Goal: Information Seeking & Learning: Find specific fact

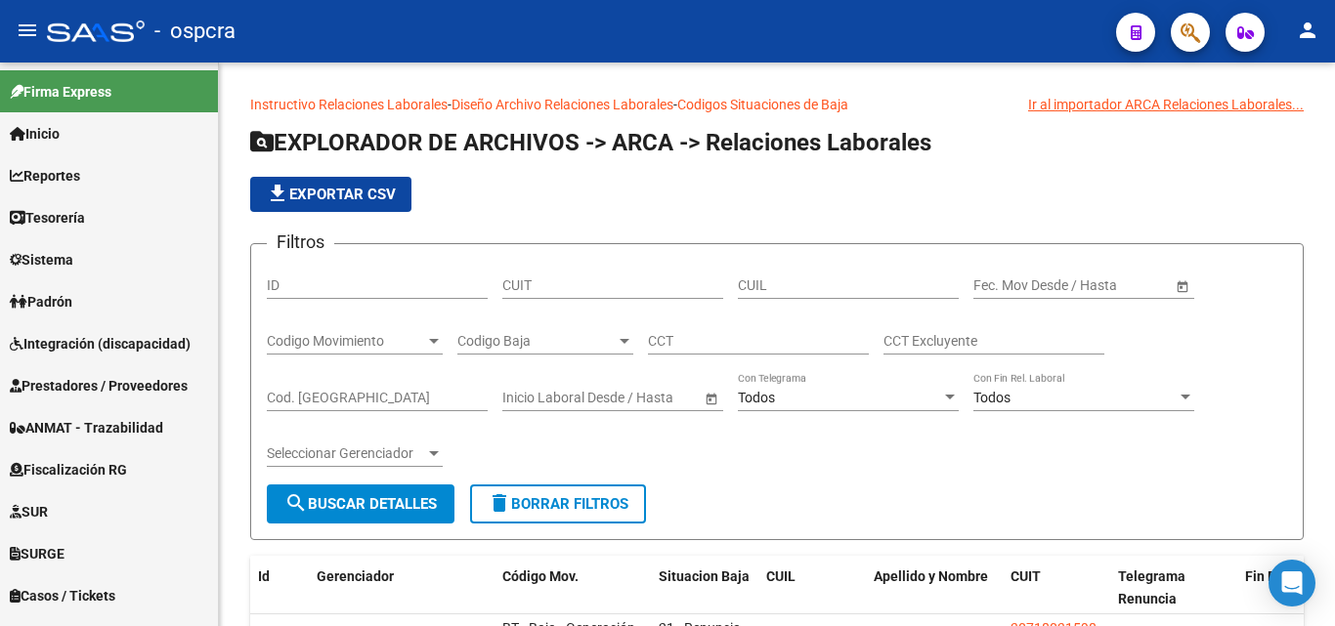
click at [1207, 41] on button "button" at bounding box center [1190, 32] width 39 height 39
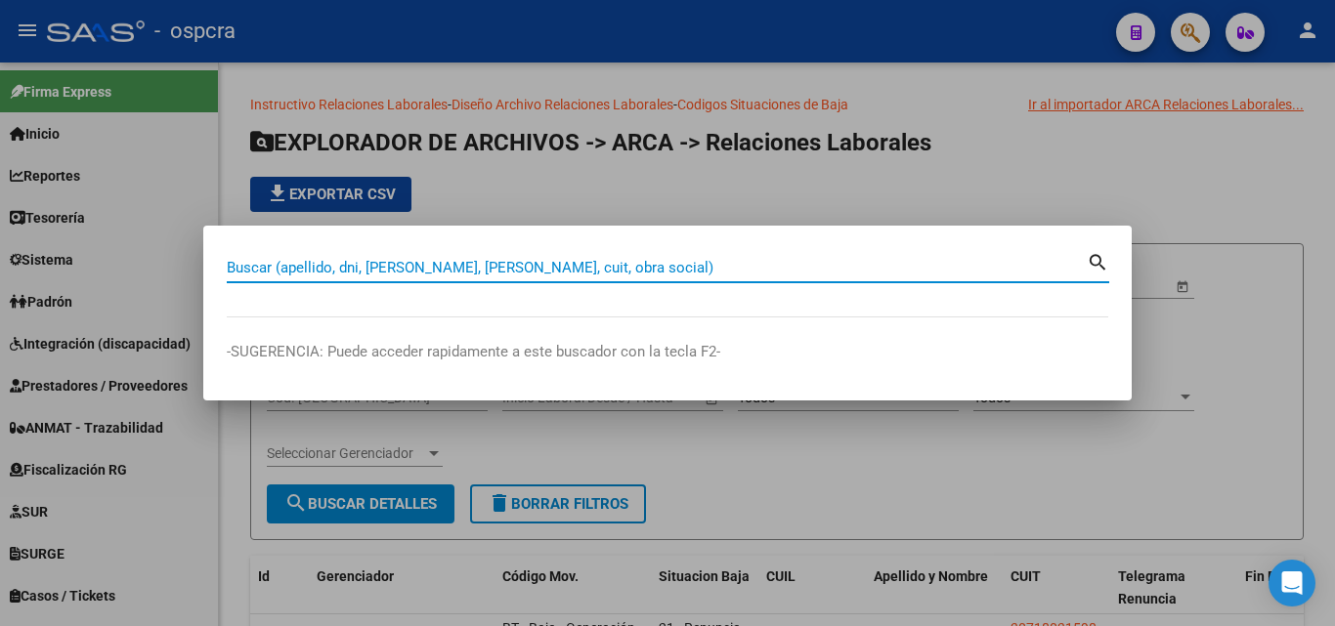
paste input "41.024.752"
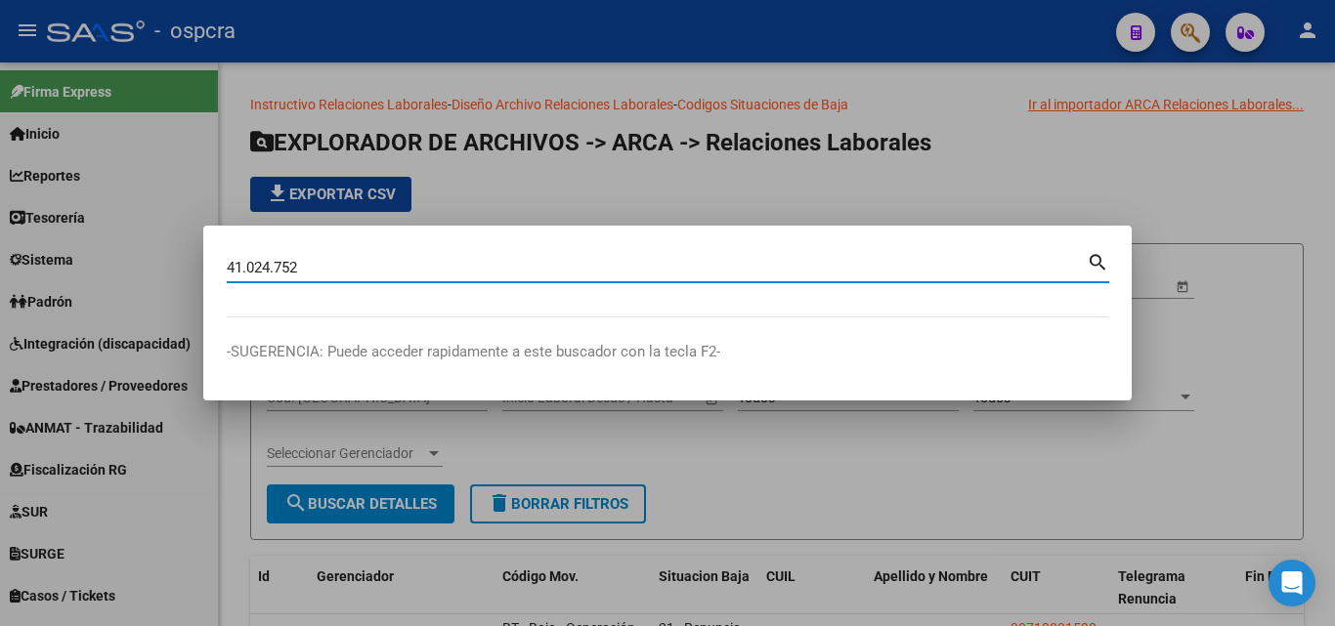
click at [251, 261] on input "41.024.752" at bounding box center [657, 268] width 860 height 18
click at [278, 268] on input "41024.752" at bounding box center [657, 268] width 860 height 18
click at [273, 267] on input "41024.752" at bounding box center [657, 268] width 860 height 18
type input "41024752"
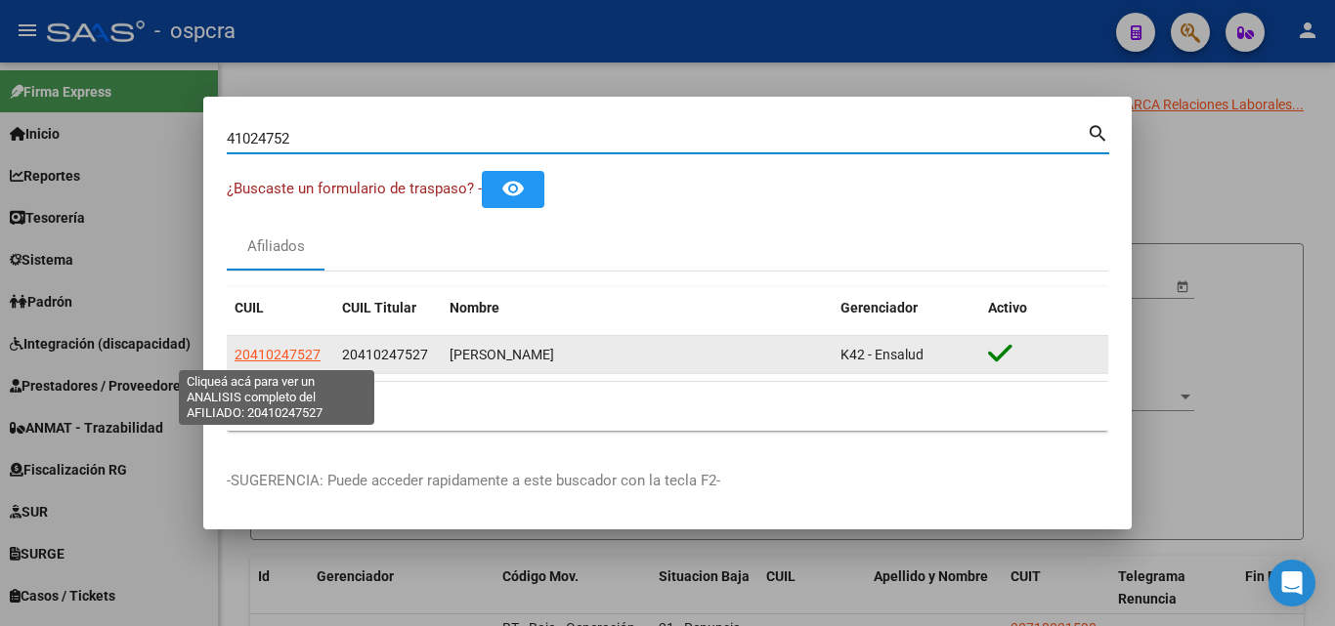
click at [289, 357] on span "20410247527" at bounding box center [278, 355] width 86 height 16
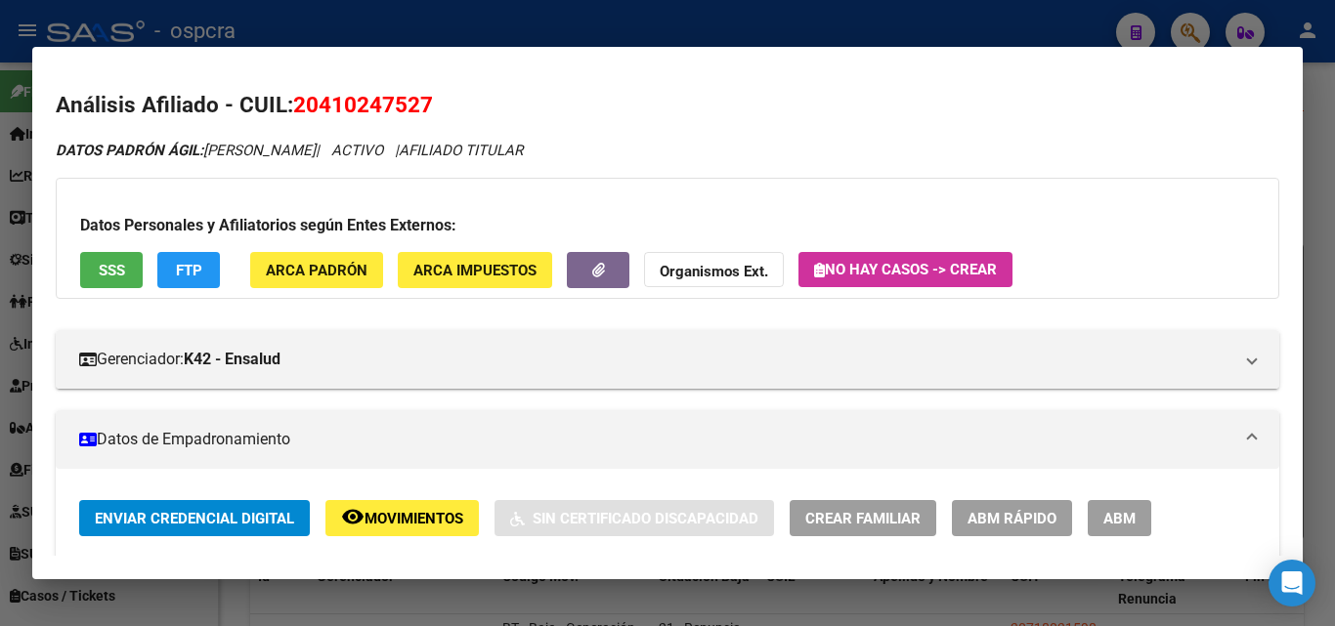
click at [415, 517] on span "Movimientos" at bounding box center [413, 519] width 99 height 18
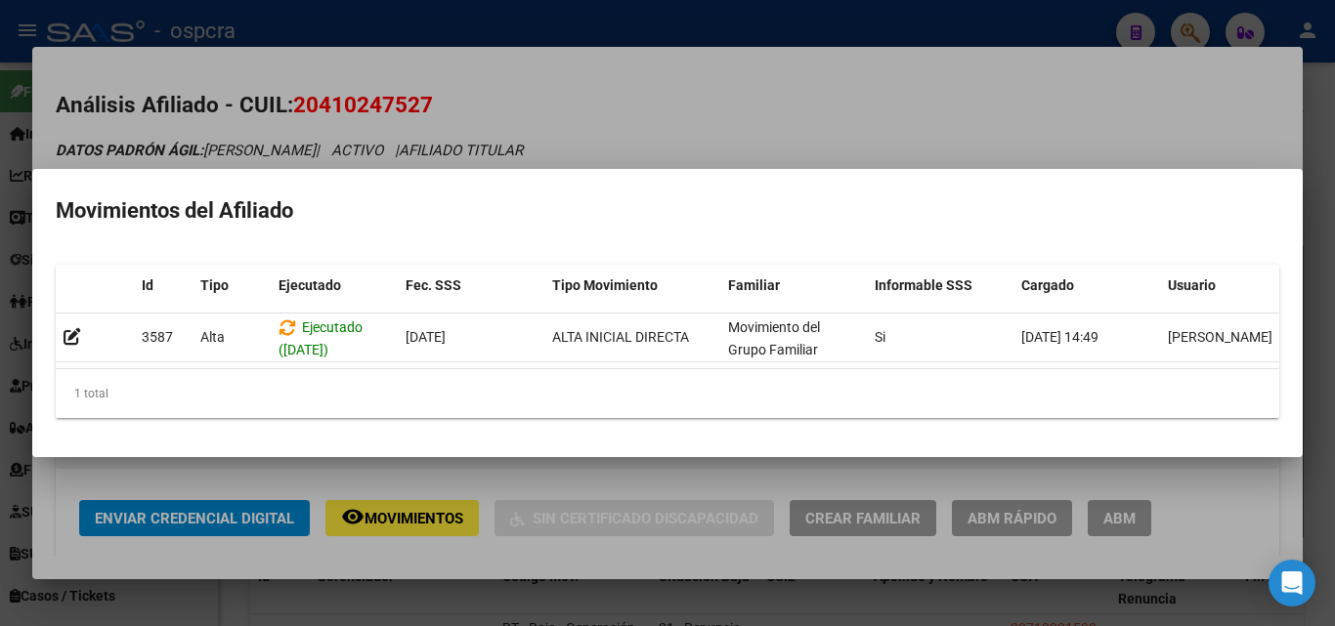
click at [694, 129] on div at bounding box center [667, 313] width 1335 height 626
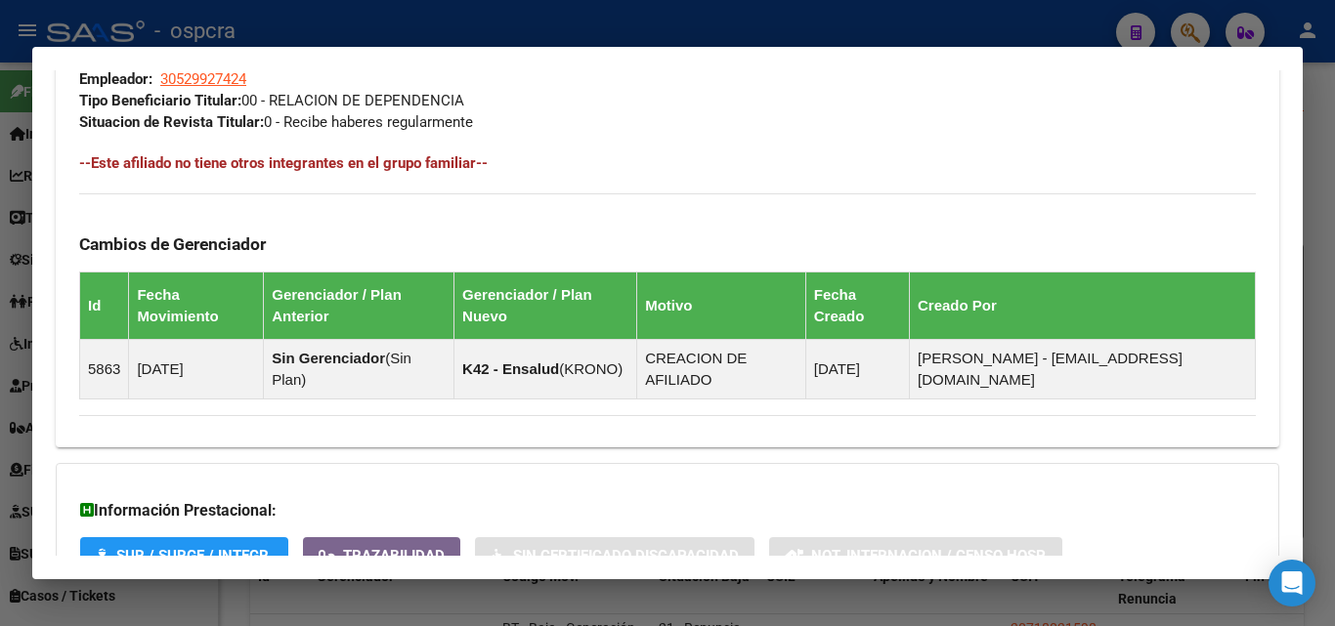
scroll to position [1177, 0]
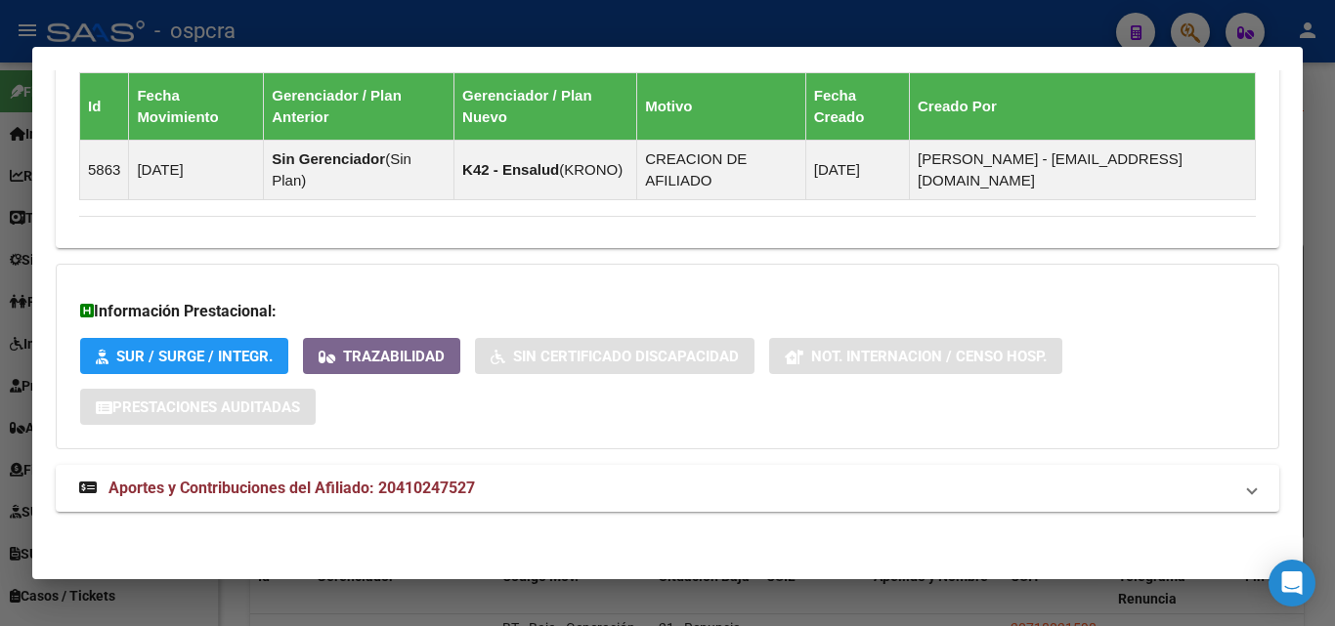
click at [416, 490] on span "Aportes y Contribuciones del Afiliado: 20410247527" at bounding box center [291, 488] width 366 height 19
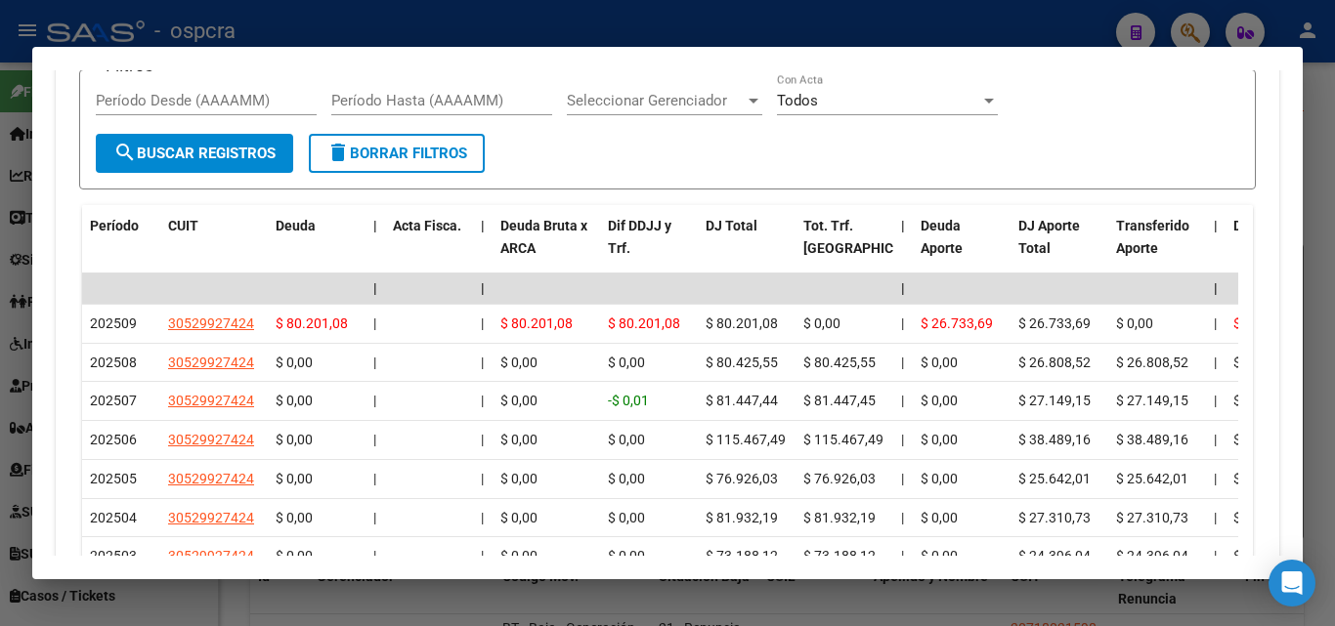
scroll to position [1926, 0]
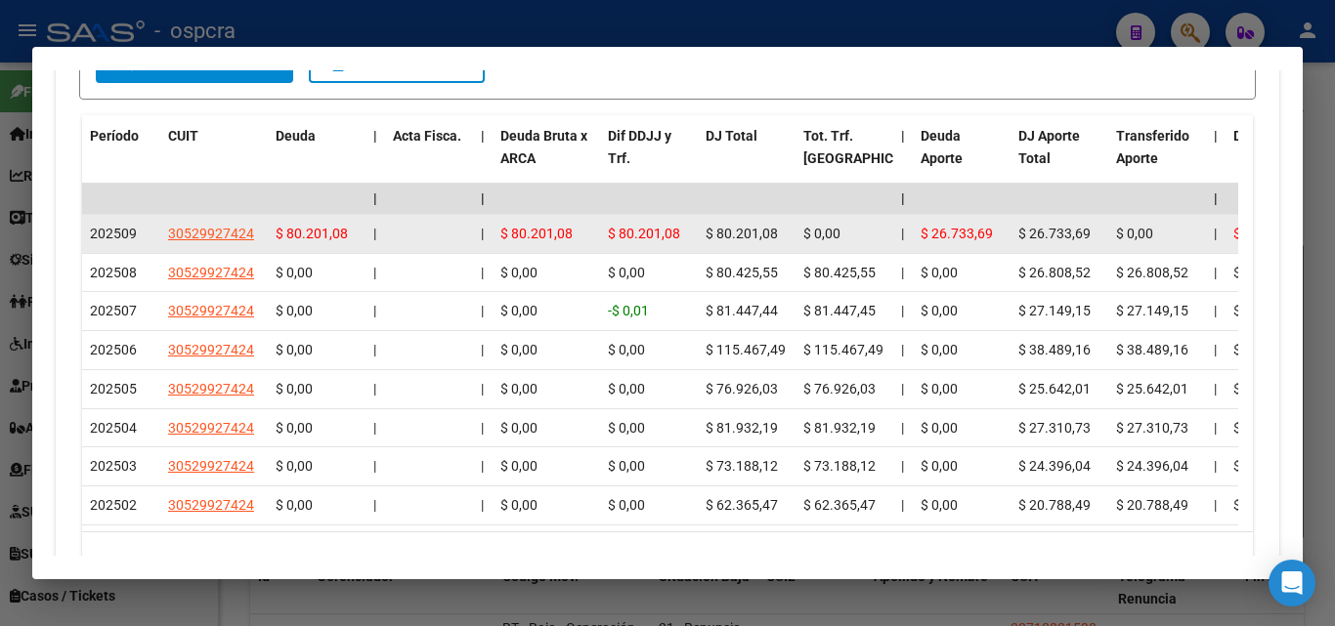
click at [209, 244] on app-link-go-to "30529927424" at bounding box center [211, 234] width 86 height 22
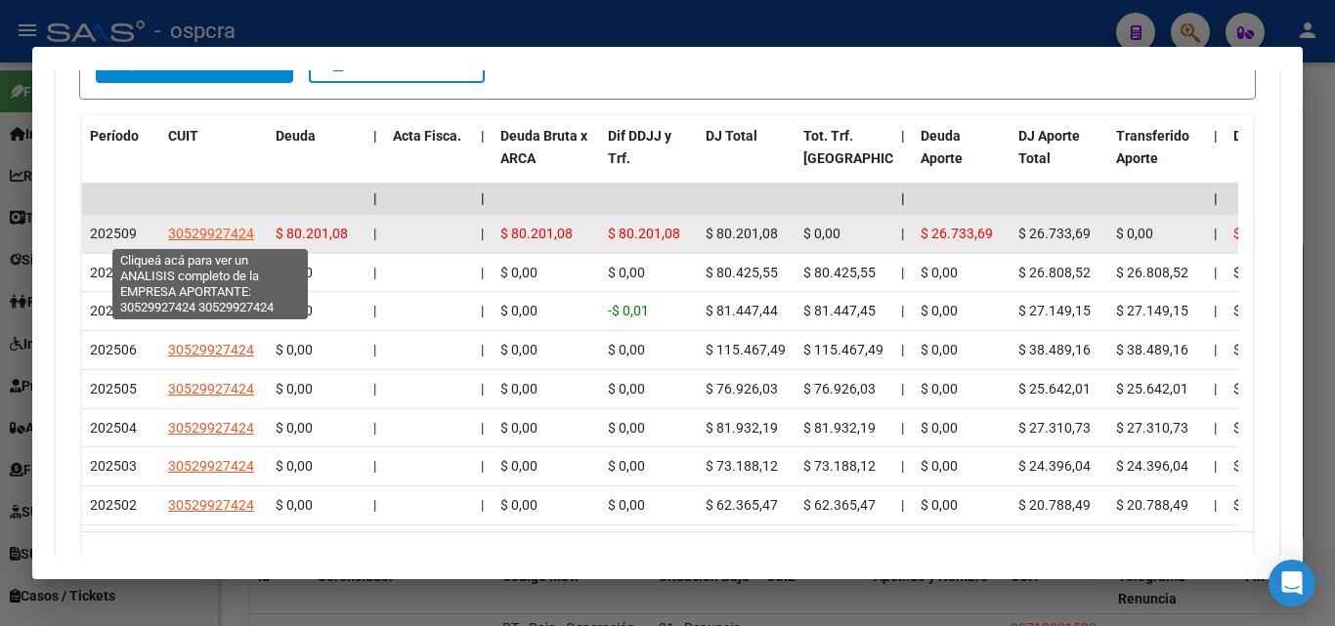
click at [237, 231] on span "30529927424" at bounding box center [211, 234] width 86 height 16
type textarea "30529927424"
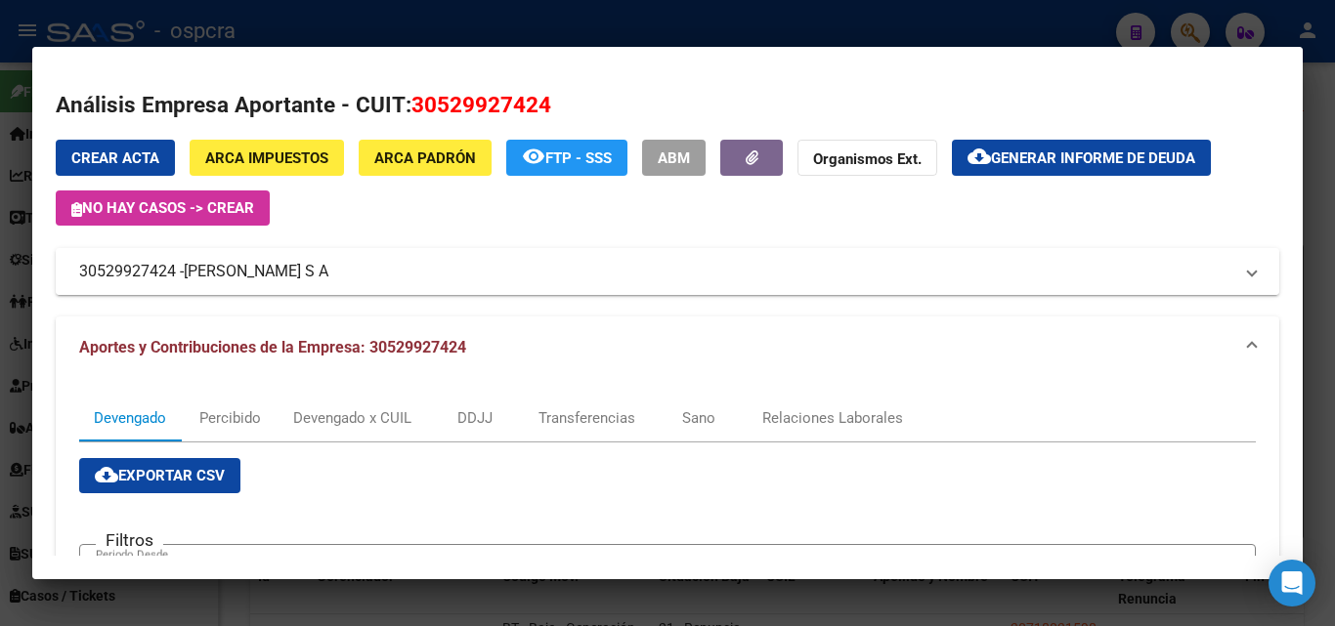
click at [315, 262] on span "[PERSON_NAME] S A" at bounding box center [256, 271] width 145 height 23
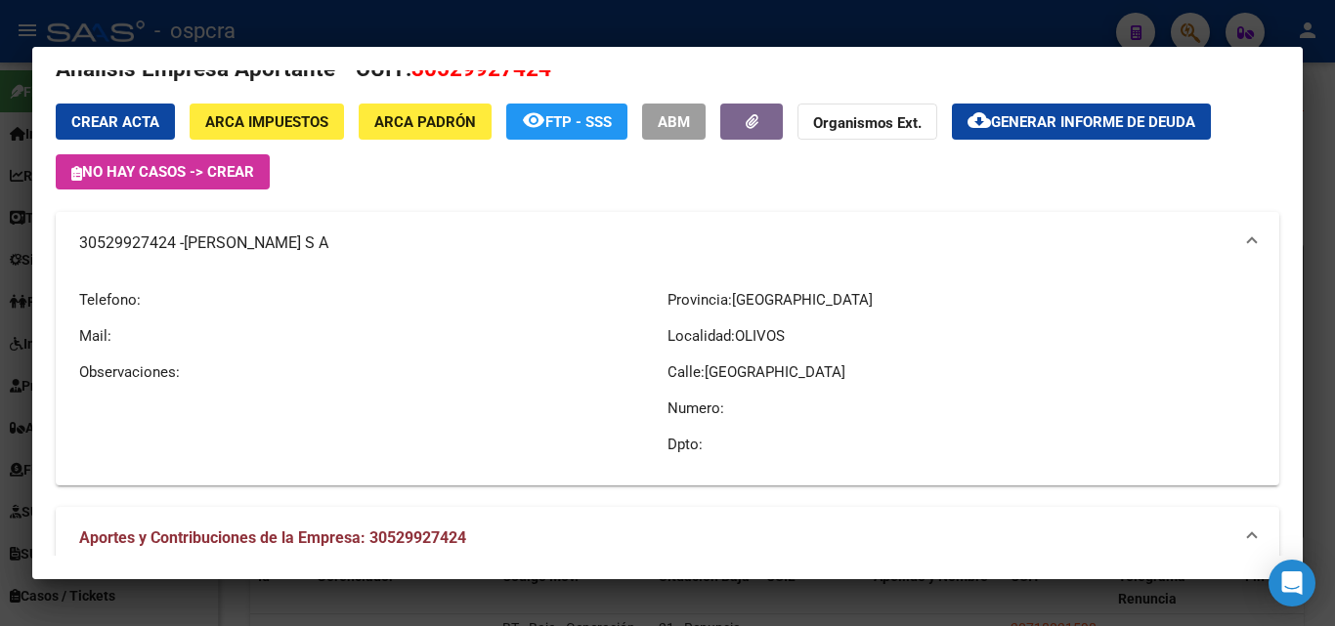
scroll to position [0, 0]
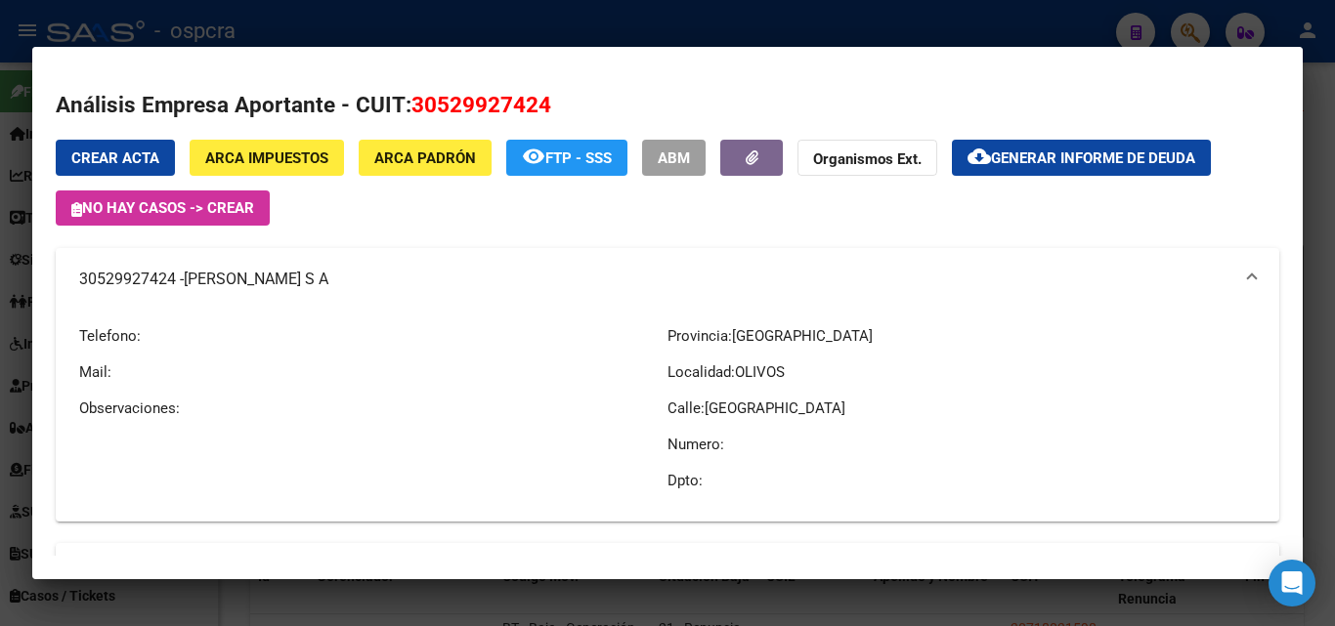
click at [0, 366] on div at bounding box center [667, 313] width 1335 height 626
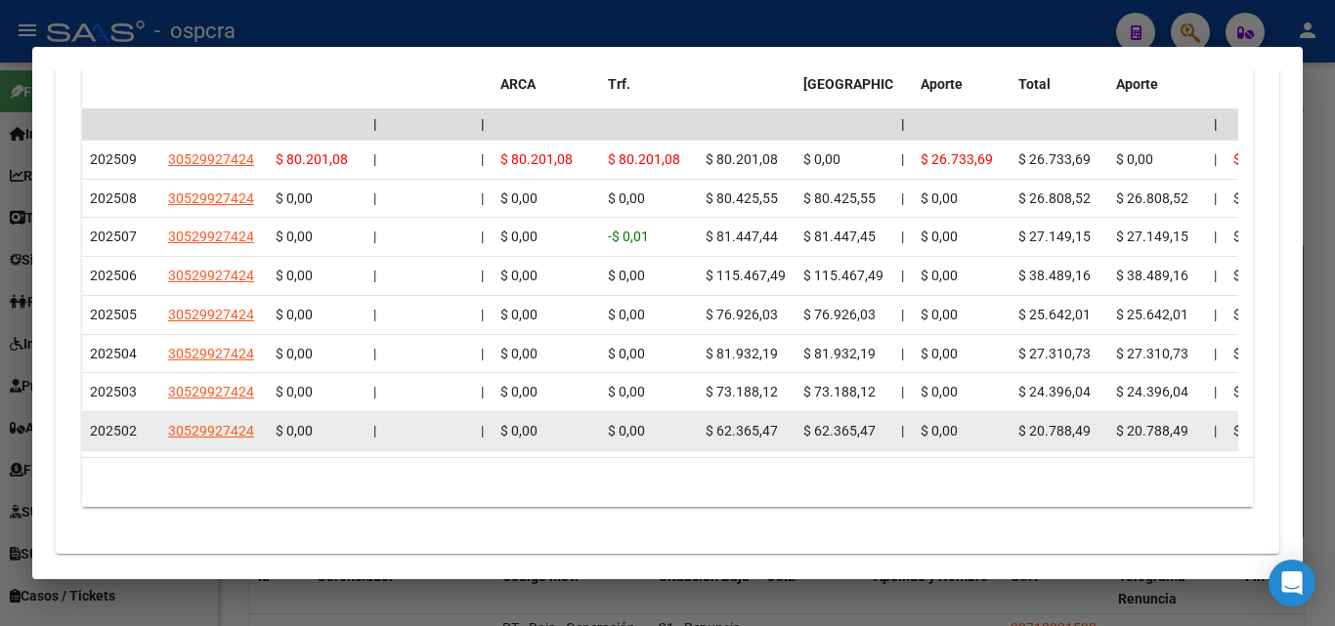
scroll to position [2065, 0]
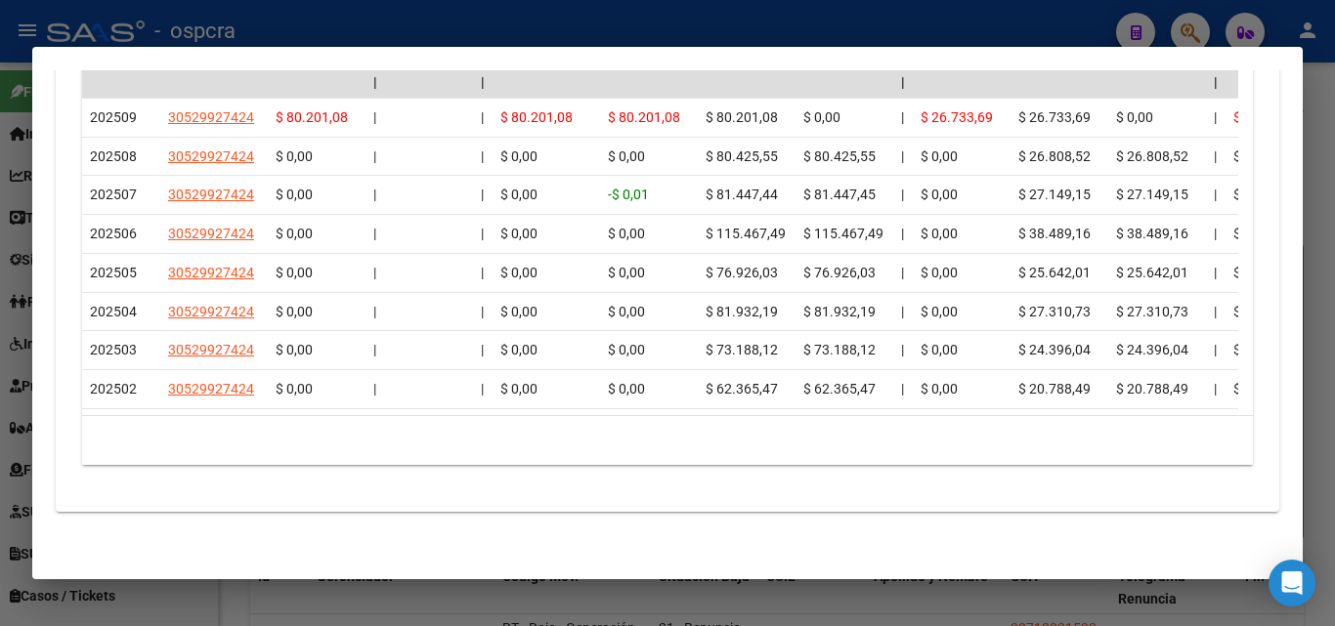
drag, startPoint x: 134, startPoint y: 379, endPoint x: 70, endPoint y: 371, distance: 64.0
click at [70, 371] on div "cloud_download Exportar CSV Devengado RG DDJJ ARCA Transferencias ARCA ARCA Rel…" at bounding box center [667, 95] width 1223 height 802
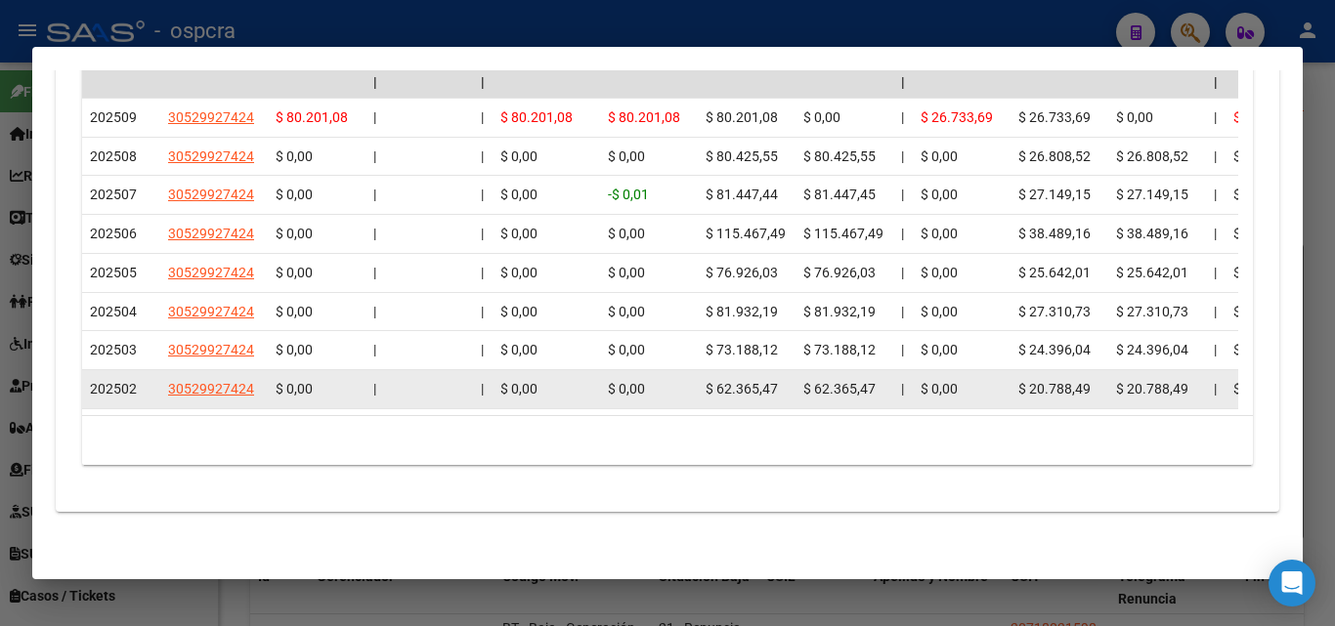
click at [113, 383] on div "202502" at bounding box center [121, 389] width 63 height 22
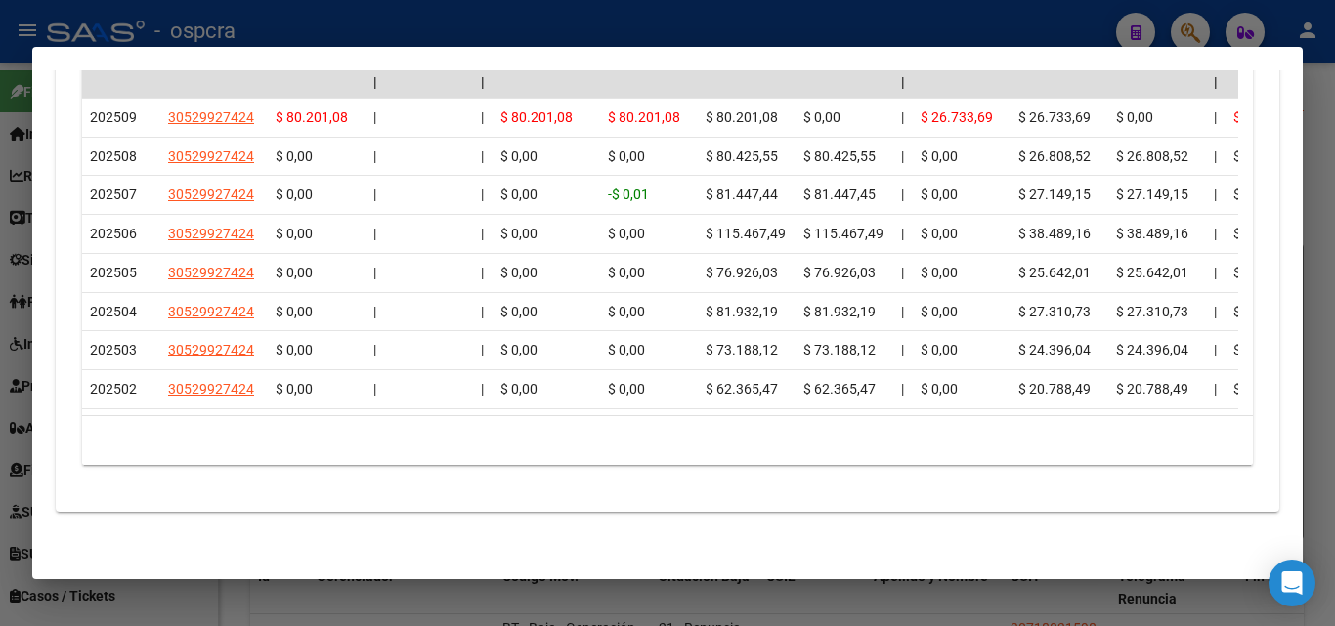
drag, startPoint x: 140, startPoint y: 374, endPoint x: 81, endPoint y: 375, distance: 58.6
click at [81, 378] on div "Filtros Período Desde (AAAAMM) Período Hasta (AAAAMM) Seleccionar Gerenciador S…" at bounding box center [667, 148] width 1177 height 633
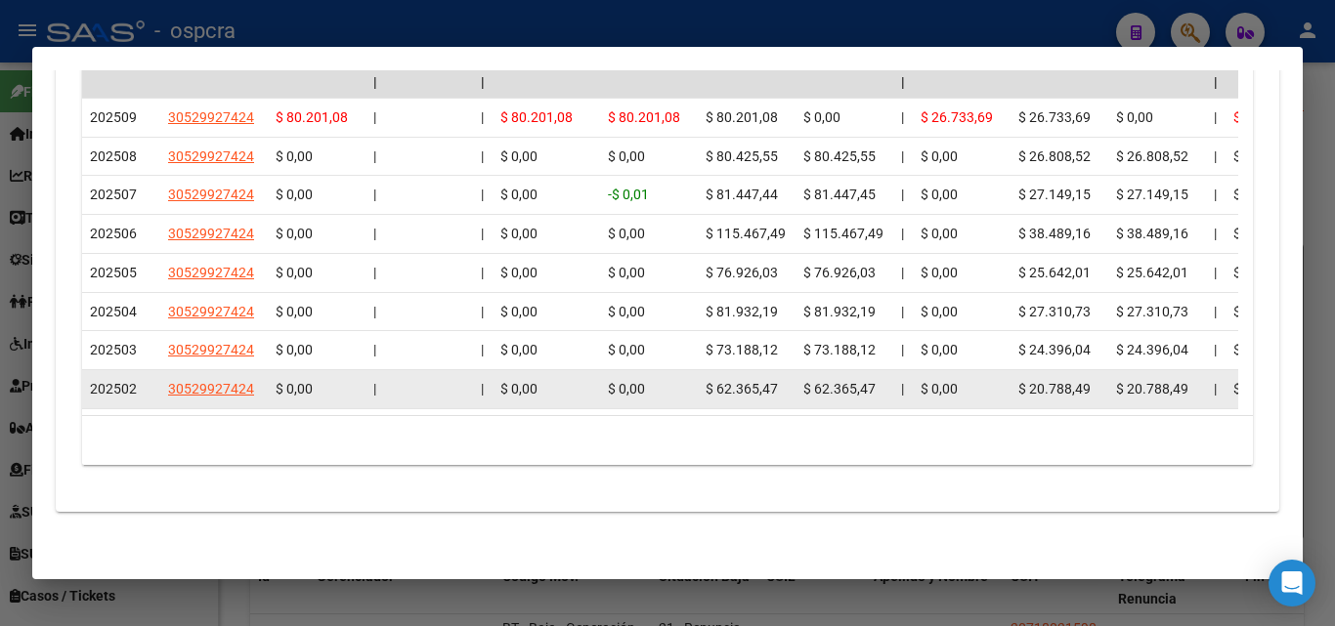
drag, startPoint x: 92, startPoint y: 375, endPoint x: 107, endPoint y: 368, distance: 17.1
click at [107, 381] on span "202502" at bounding box center [113, 389] width 47 height 16
drag, startPoint x: 132, startPoint y: 378, endPoint x: 95, endPoint y: 382, distance: 37.3
click at [88, 382] on datatable-body-cell "202502" at bounding box center [121, 389] width 78 height 38
drag, startPoint x: 142, startPoint y: 368, endPoint x: 82, endPoint y: 375, distance: 60.0
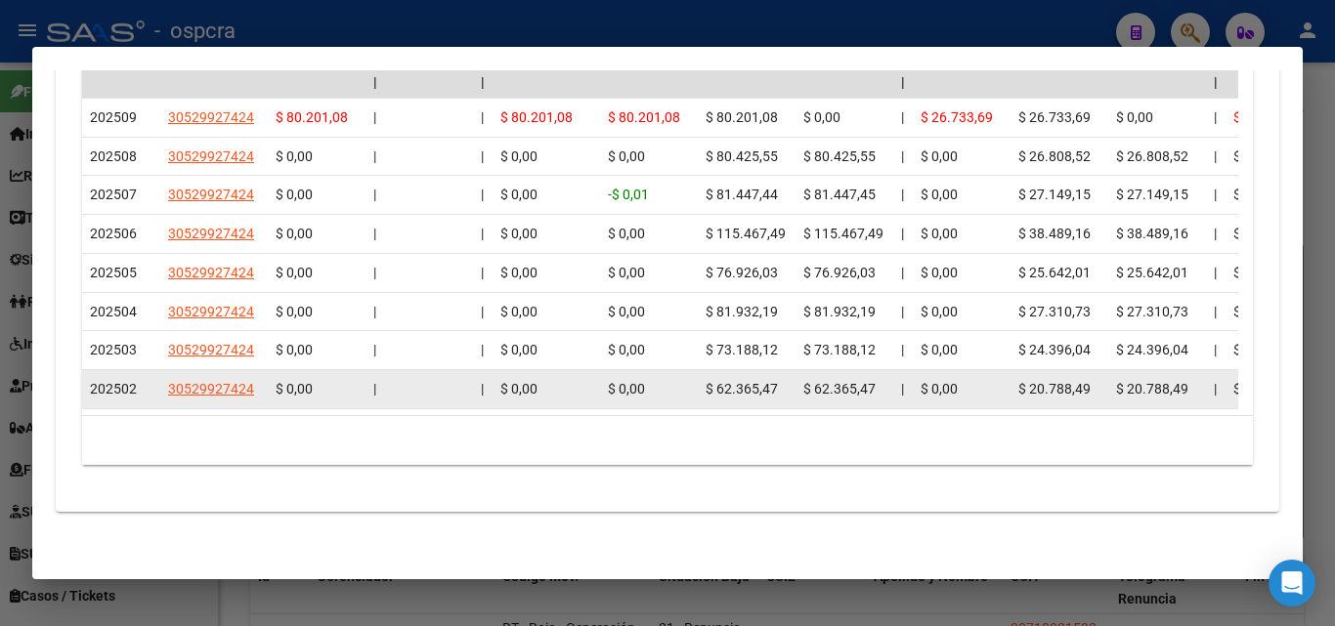
click at [90, 378] on div "202502" at bounding box center [121, 389] width 63 height 22
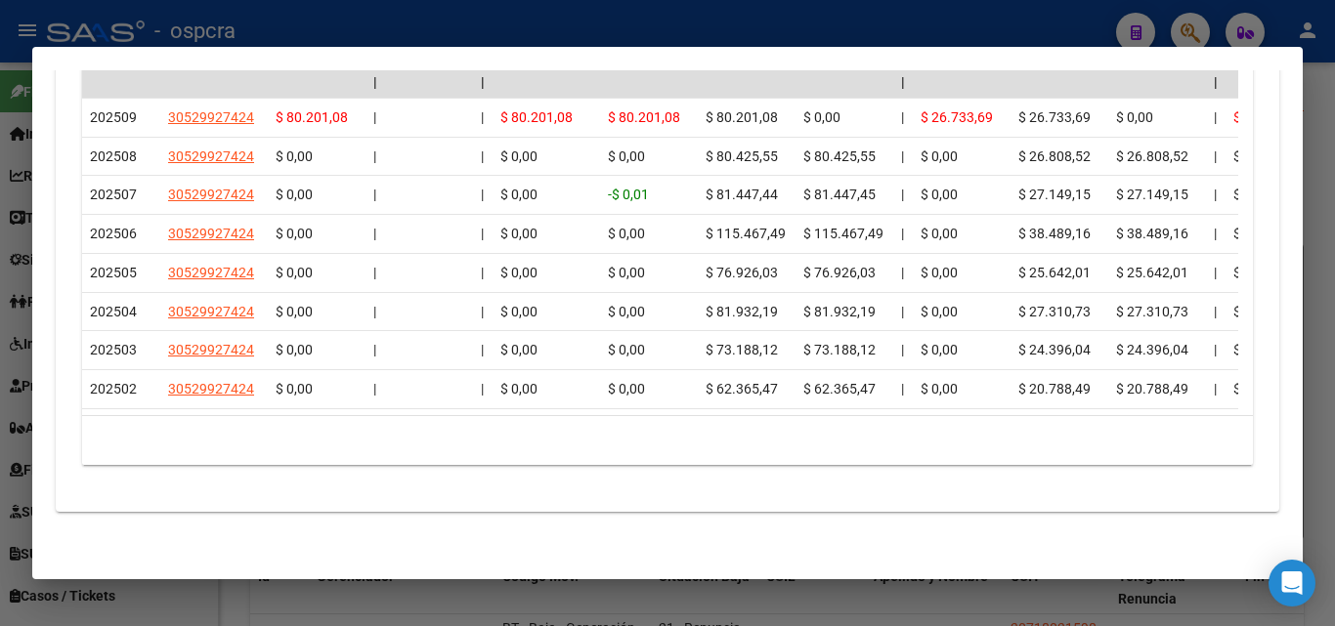
drag, startPoint x: 81, startPoint y: 375, endPoint x: 30, endPoint y: 369, distance: 51.2
click at [28, 369] on div at bounding box center [667, 313] width 1335 height 626
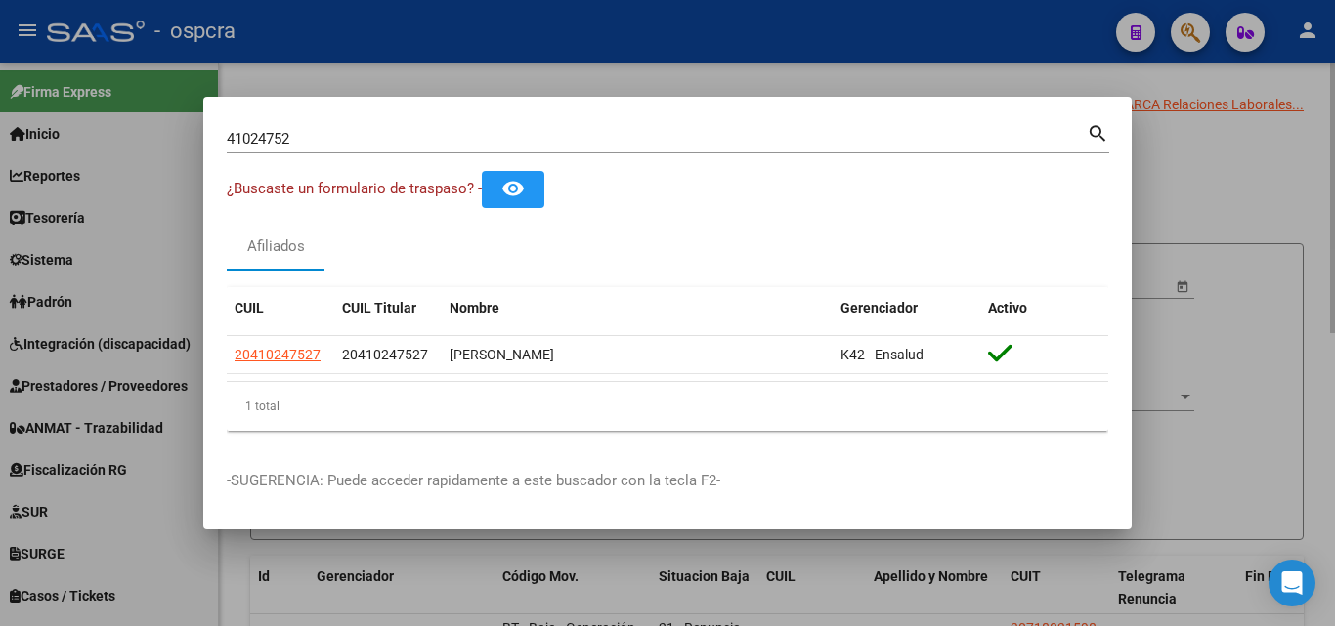
click at [1204, 205] on div at bounding box center [667, 313] width 1335 height 626
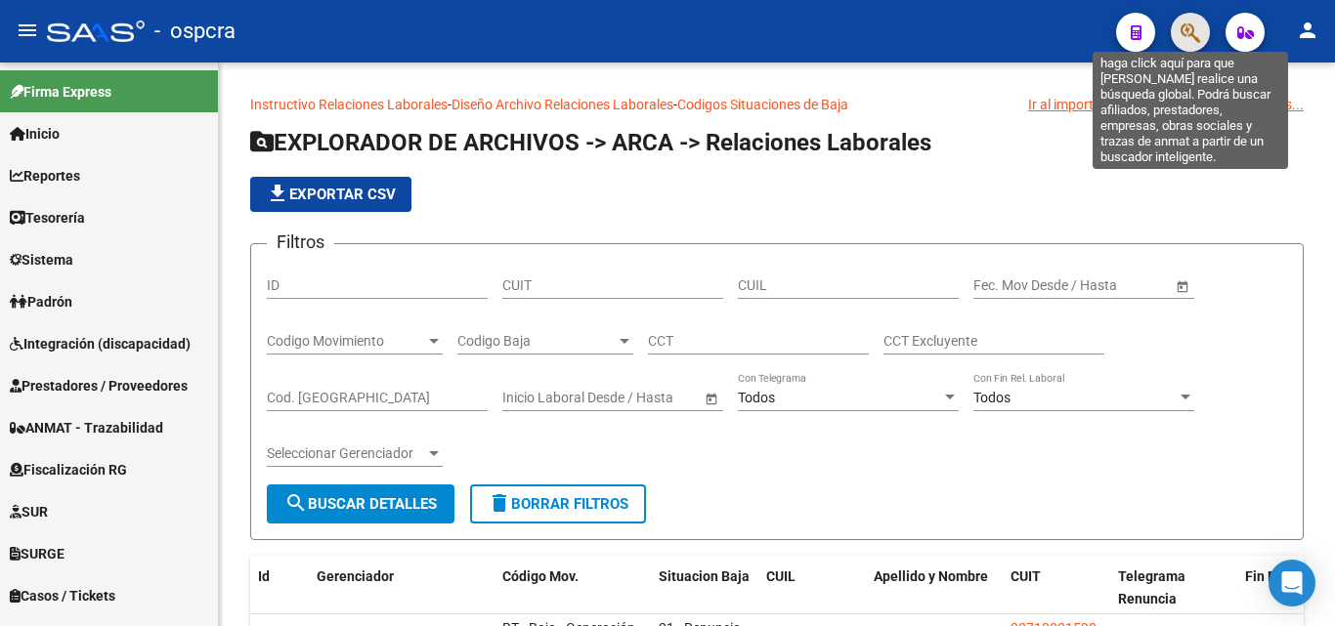
click at [1186, 30] on icon "button" at bounding box center [1190, 32] width 20 height 22
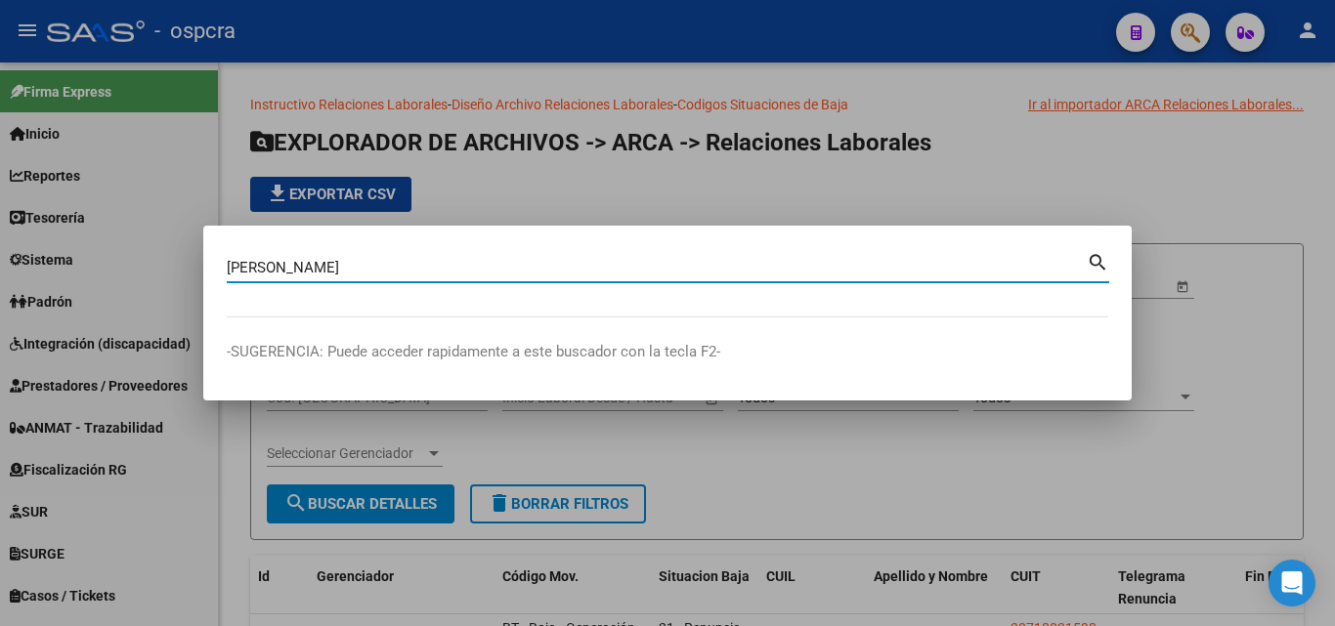
type input "[PERSON_NAME]"
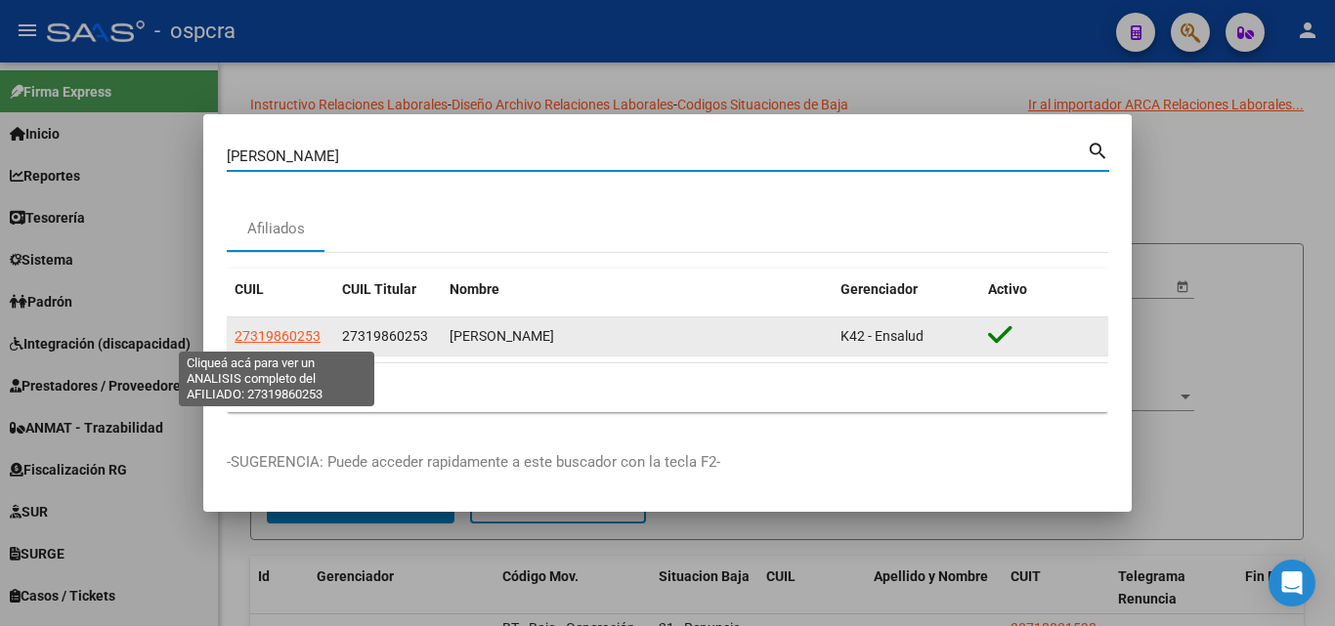
click at [293, 328] on span "27319860253" at bounding box center [278, 336] width 86 height 16
type textarea "27319860253"
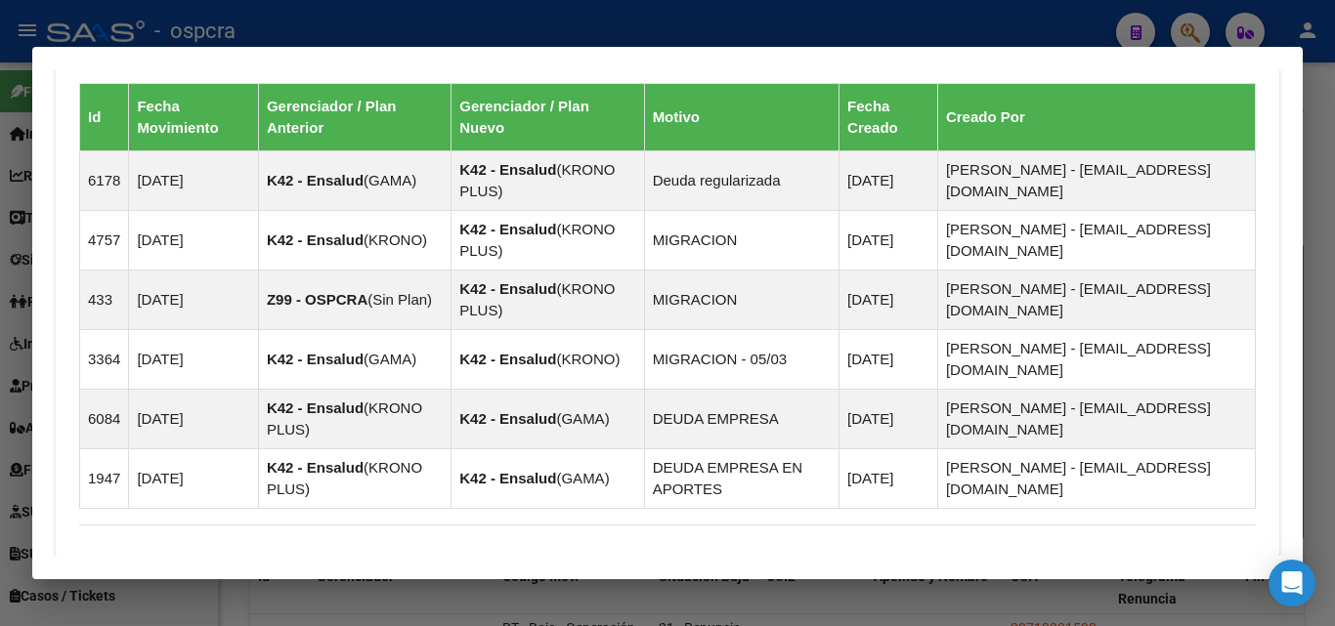
scroll to position [1558, 0]
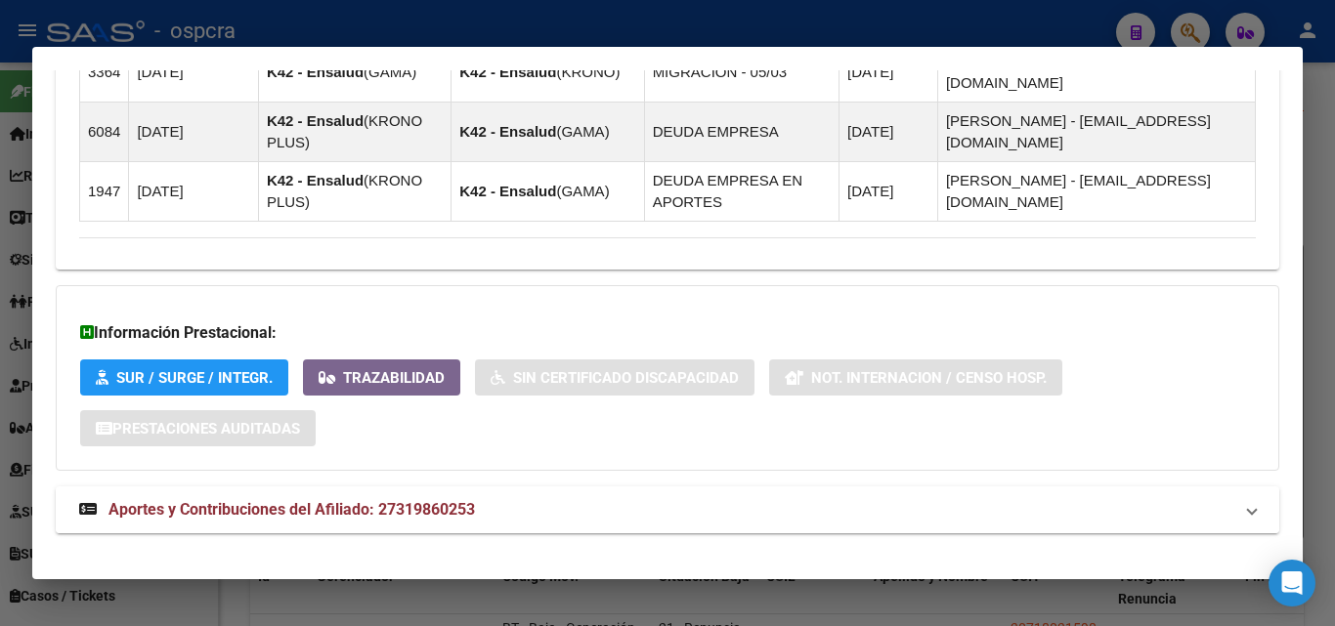
click at [327, 500] on span "Aportes y Contribuciones del Afiliado: 27319860253" at bounding box center [291, 509] width 366 height 19
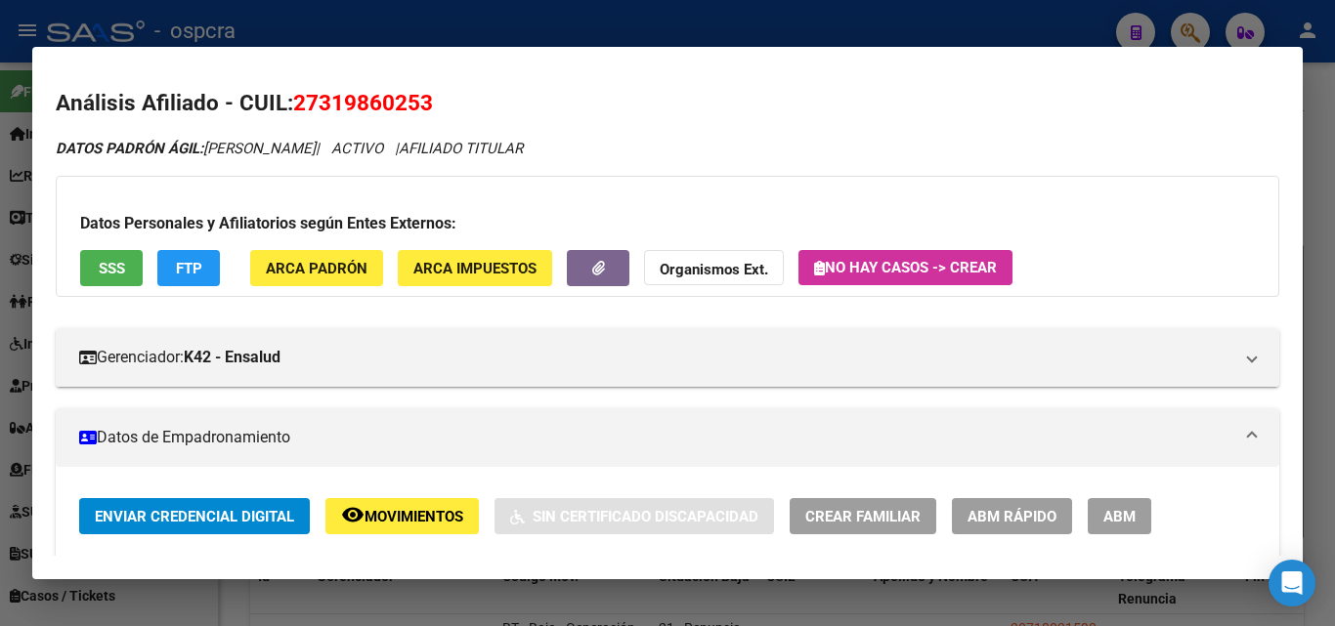
scroll to position [0, 0]
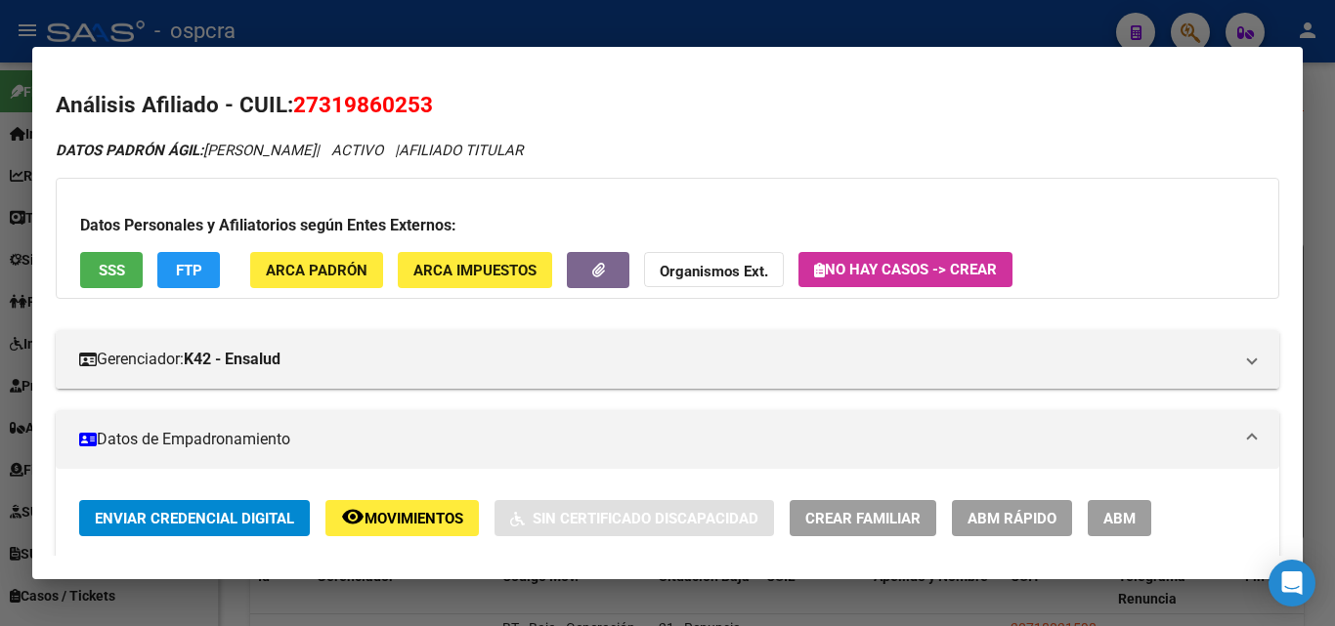
click at [387, 526] on span "Movimientos" at bounding box center [413, 519] width 99 height 18
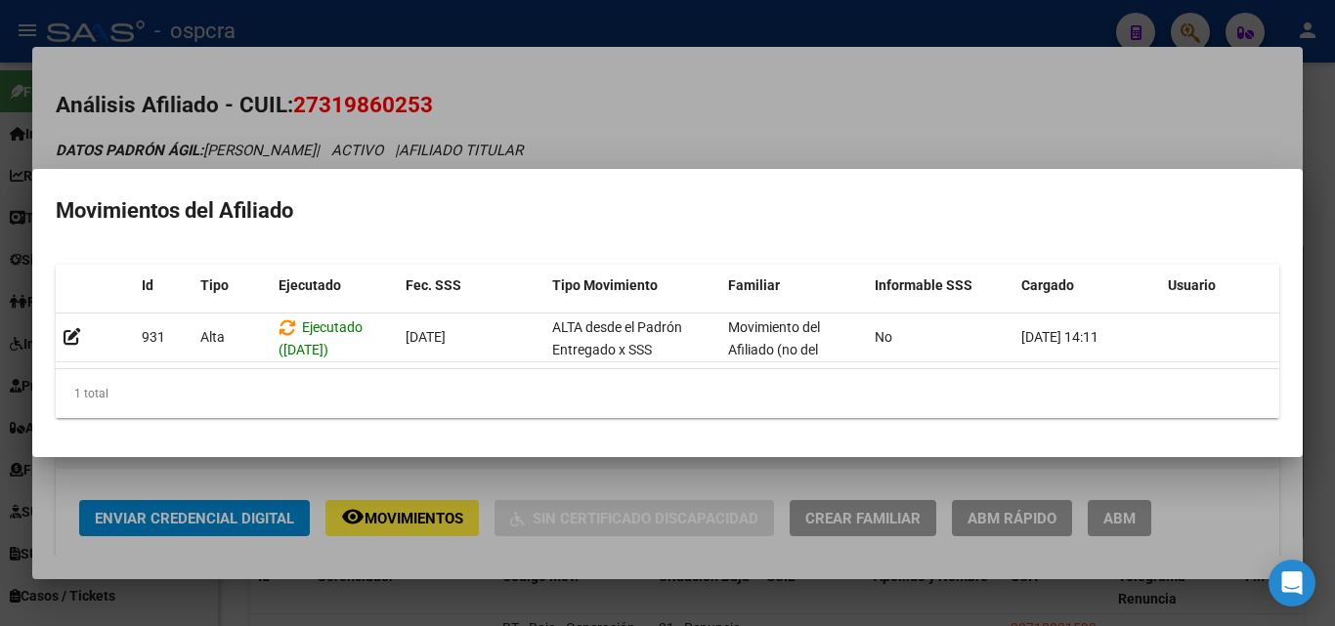
click at [794, 82] on div at bounding box center [667, 313] width 1335 height 626
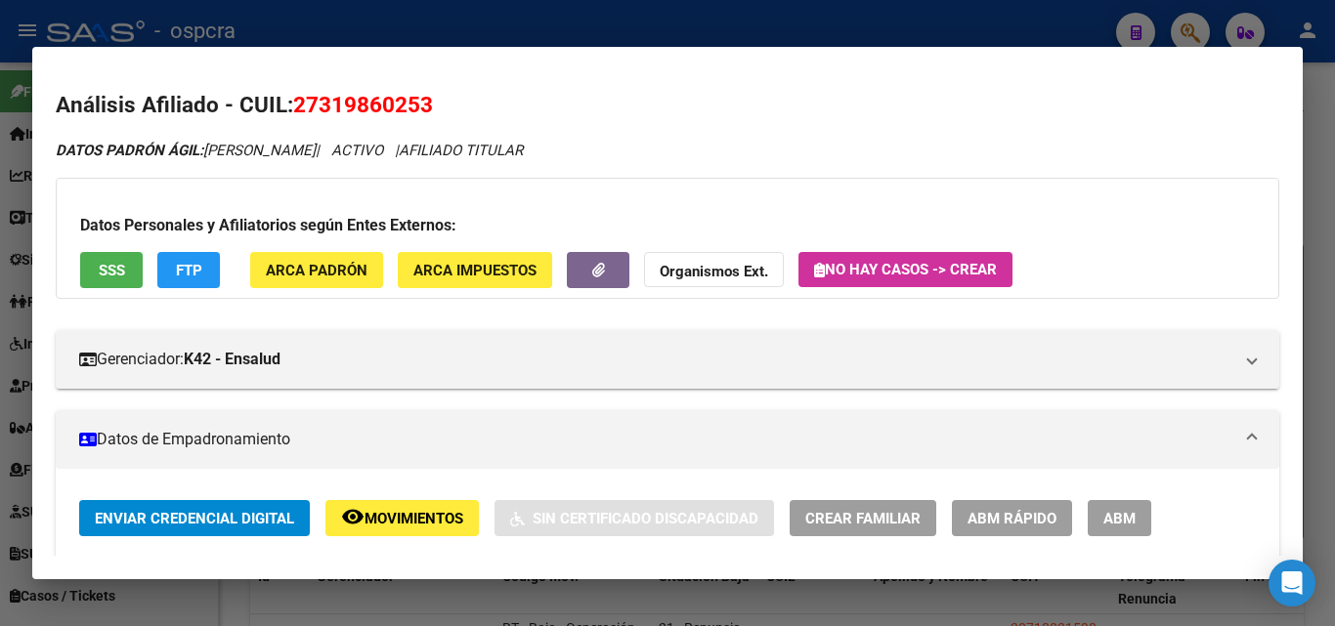
click at [0, 328] on div at bounding box center [667, 313] width 1335 height 626
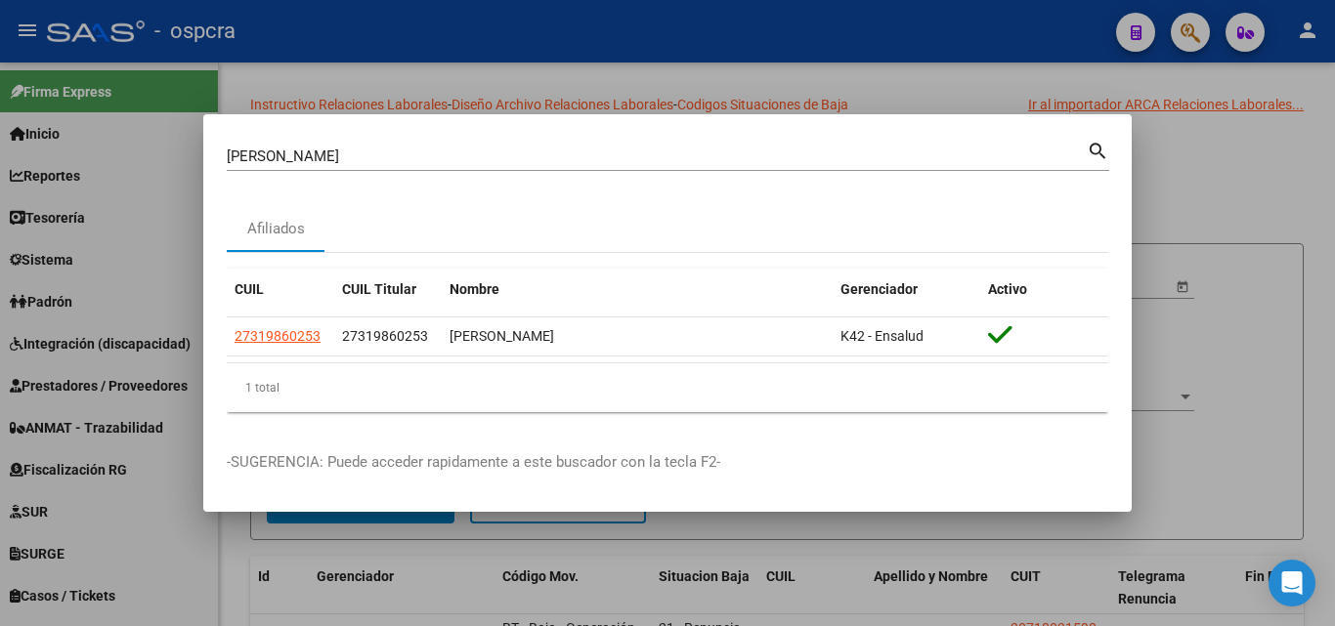
click at [1319, 193] on div at bounding box center [667, 313] width 1335 height 626
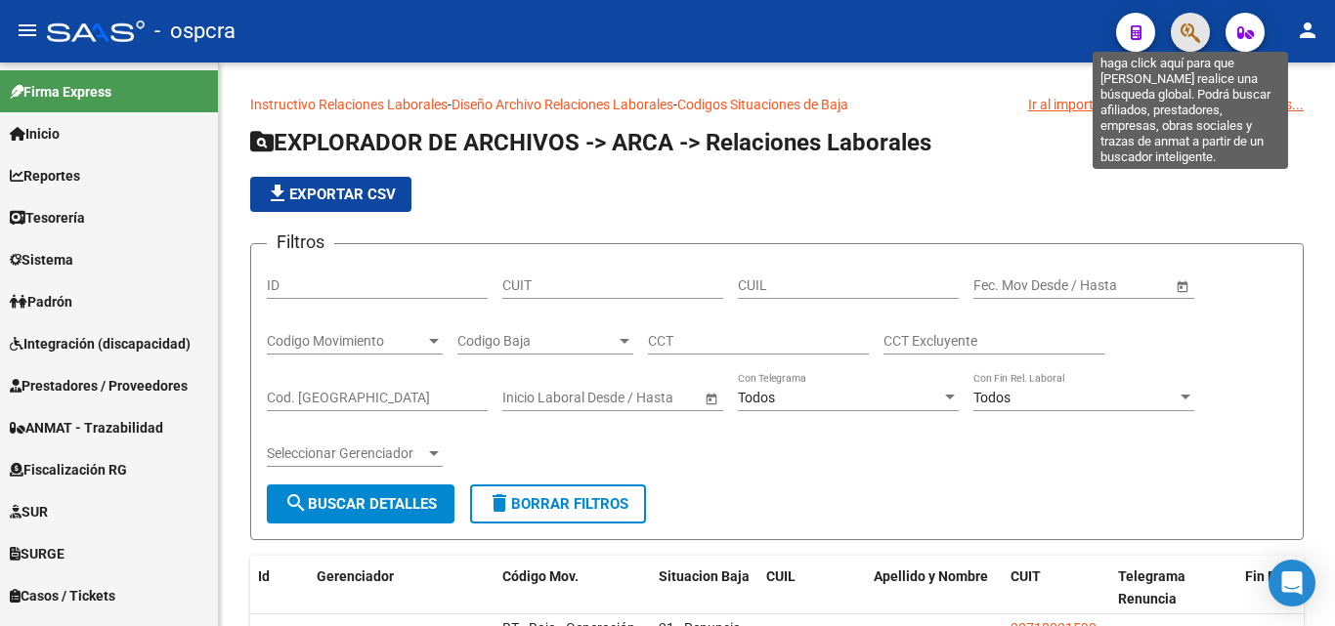
click at [1191, 21] on icon "button" at bounding box center [1190, 32] width 20 height 22
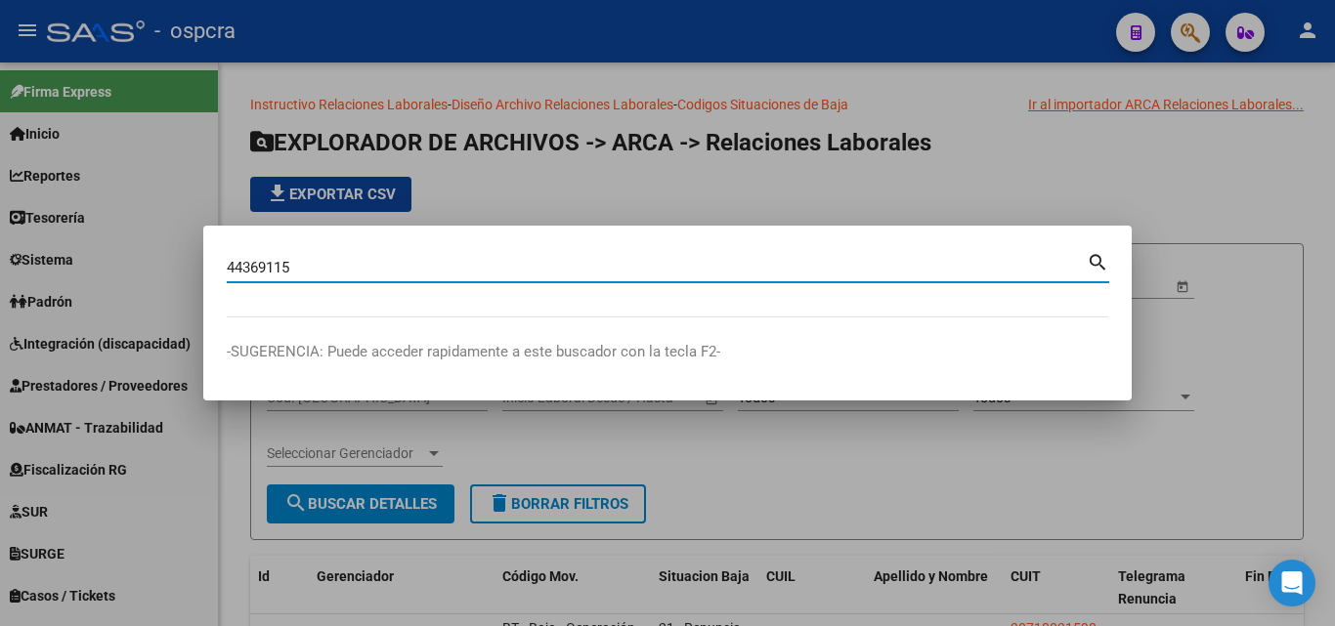
type input "44369115"
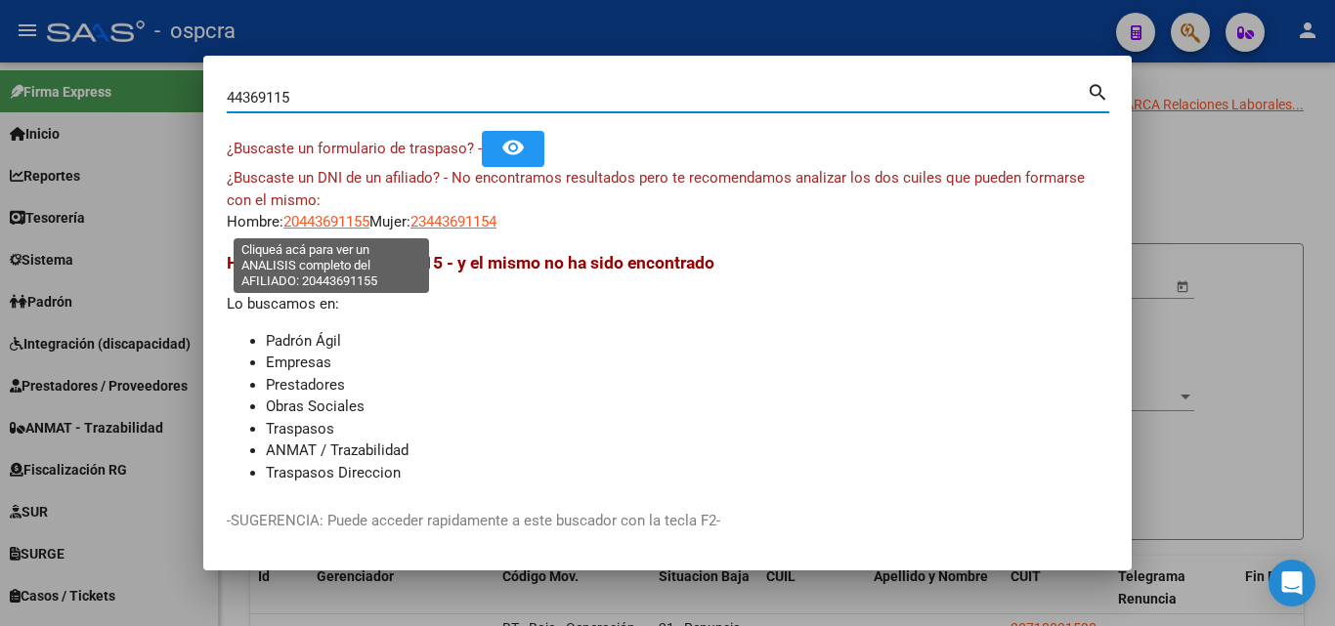
click at [349, 217] on span "20443691155" at bounding box center [326, 222] width 86 height 18
type textarea "20443691155"
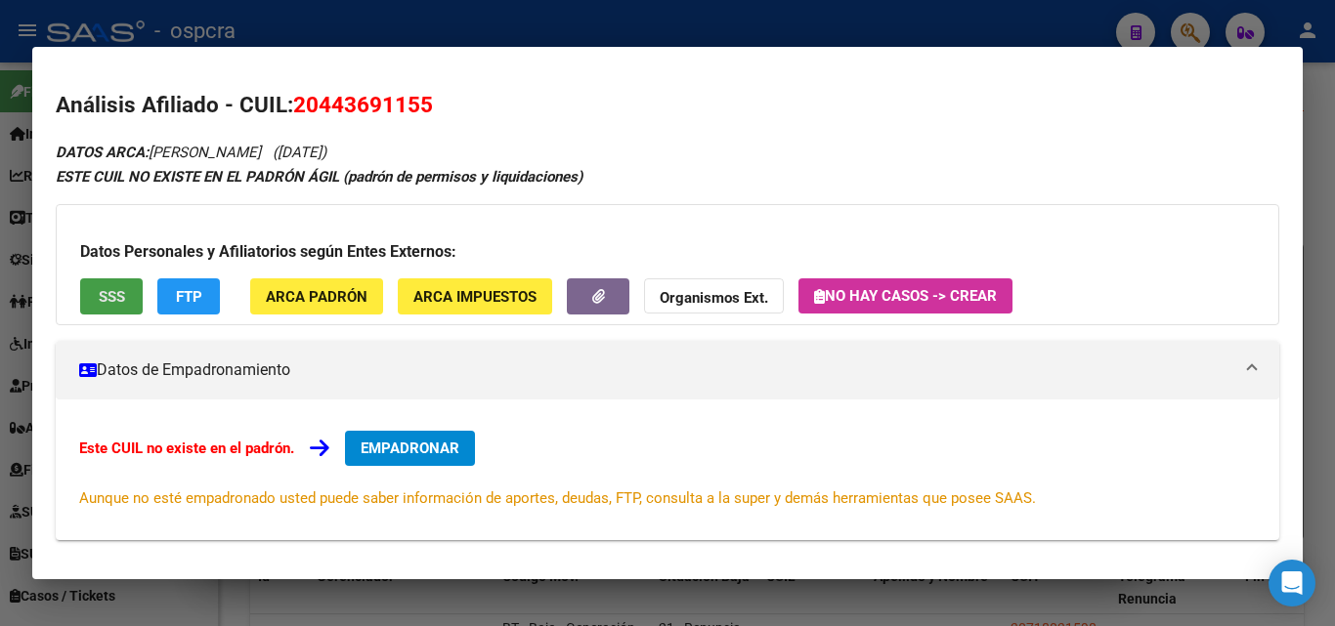
click at [111, 285] on button "SSS" at bounding box center [111, 296] width 63 height 36
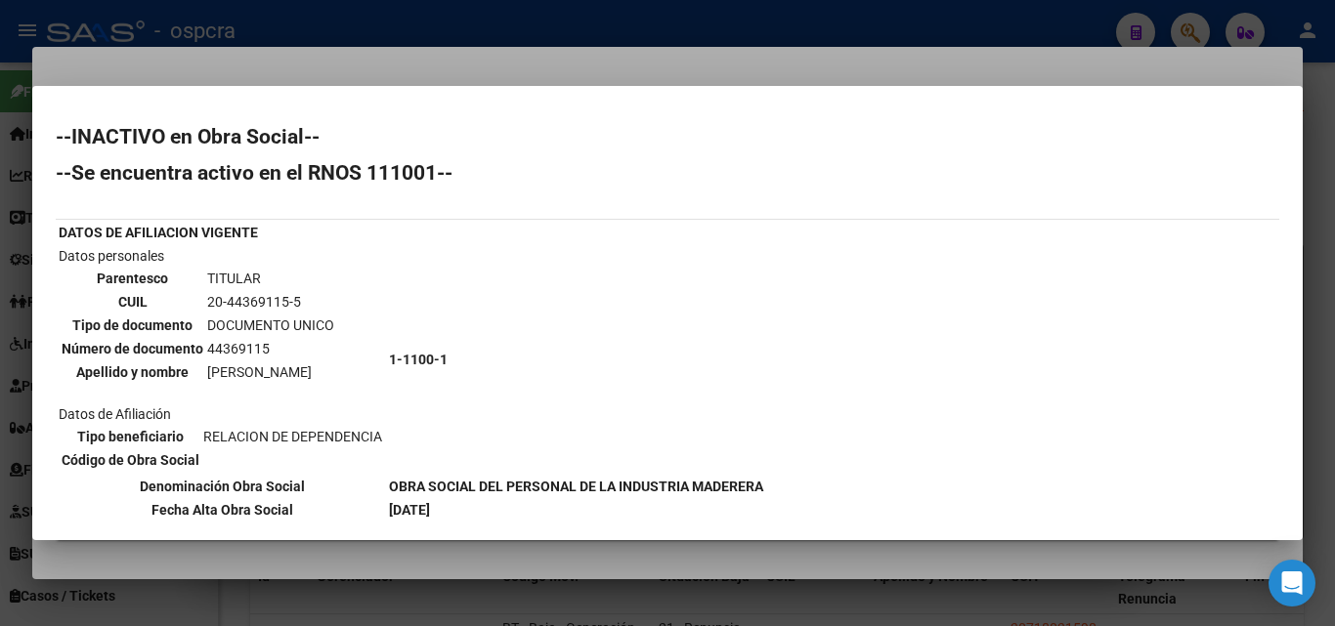
click at [711, 62] on div at bounding box center [667, 313] width 1335 height 626
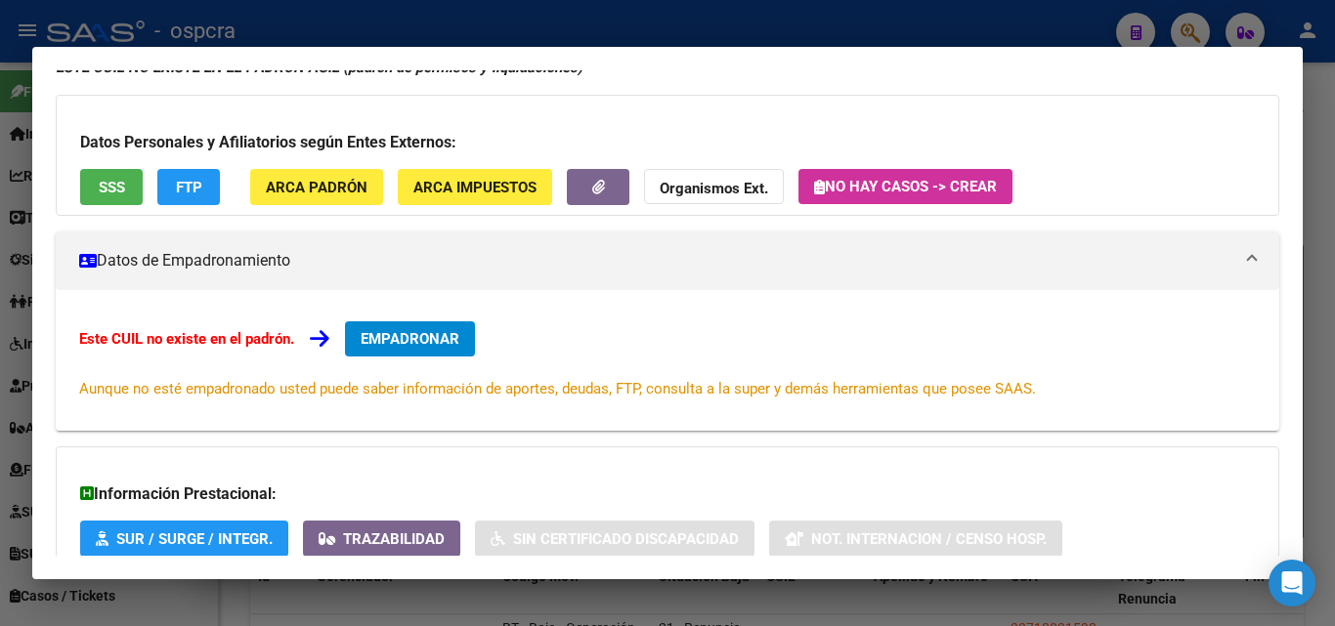
scroll to position [292, 0]
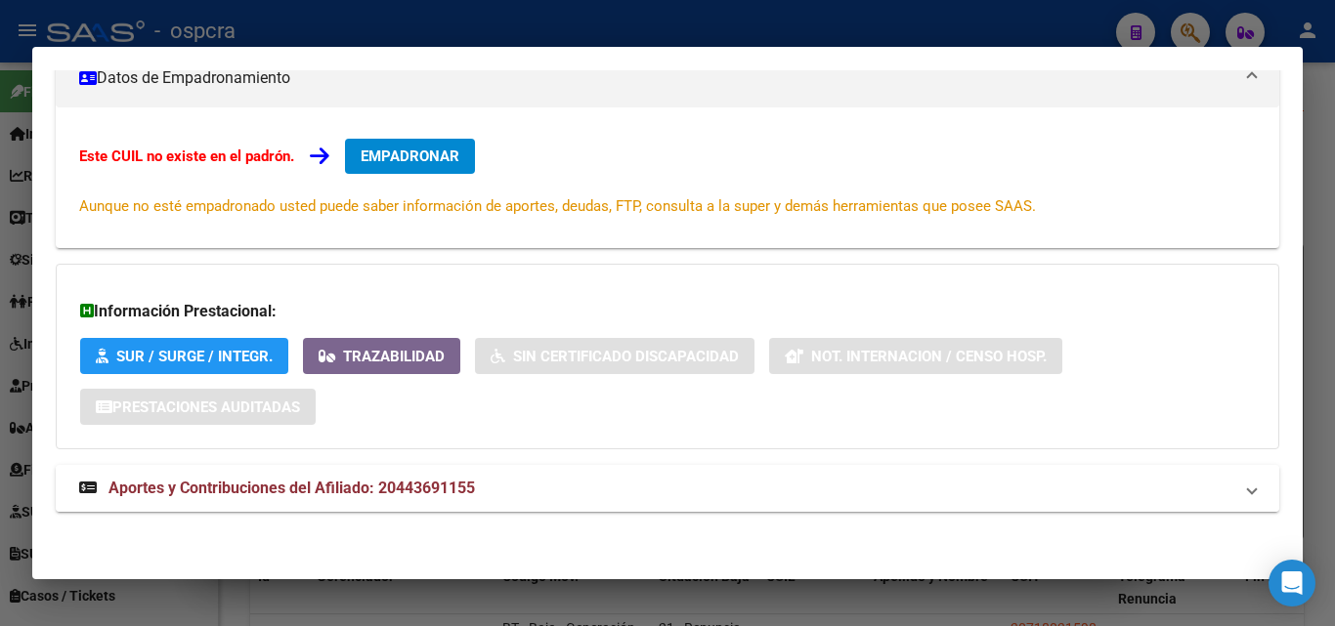
click at [340, 485] on span "Aportes y Contribuciones del Afiliado: 20443691155" at bounding box center [291, 488] width 366 height 19
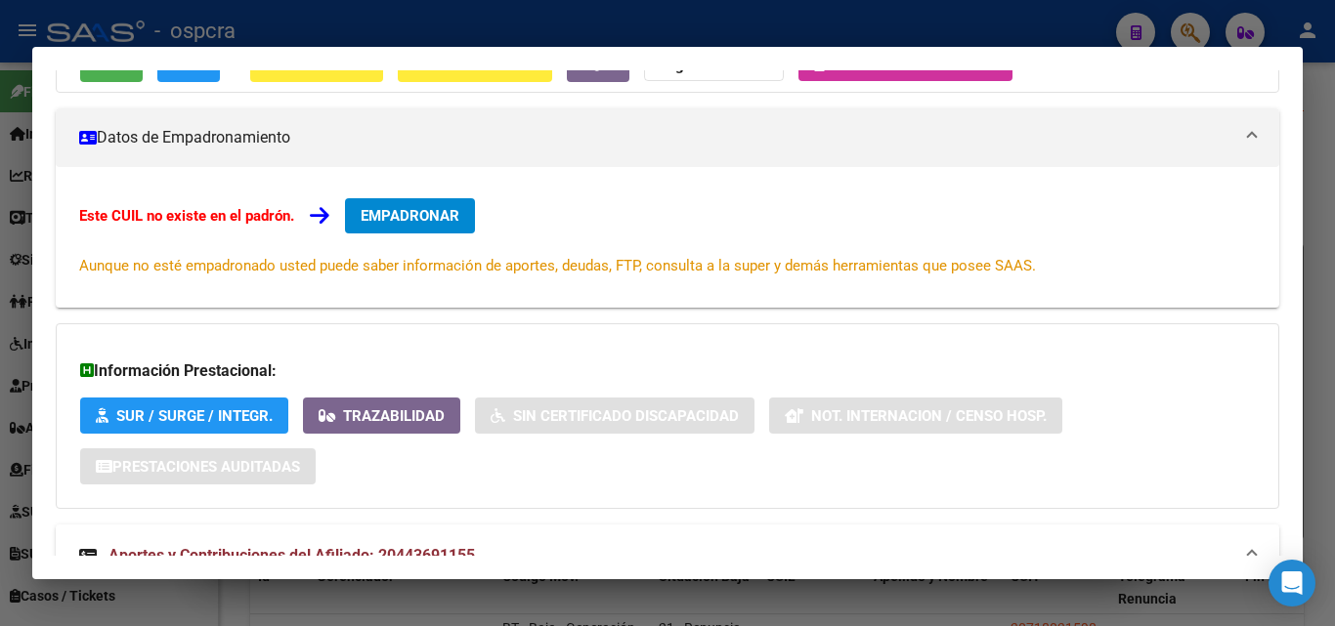
scroll to position [0, 0]
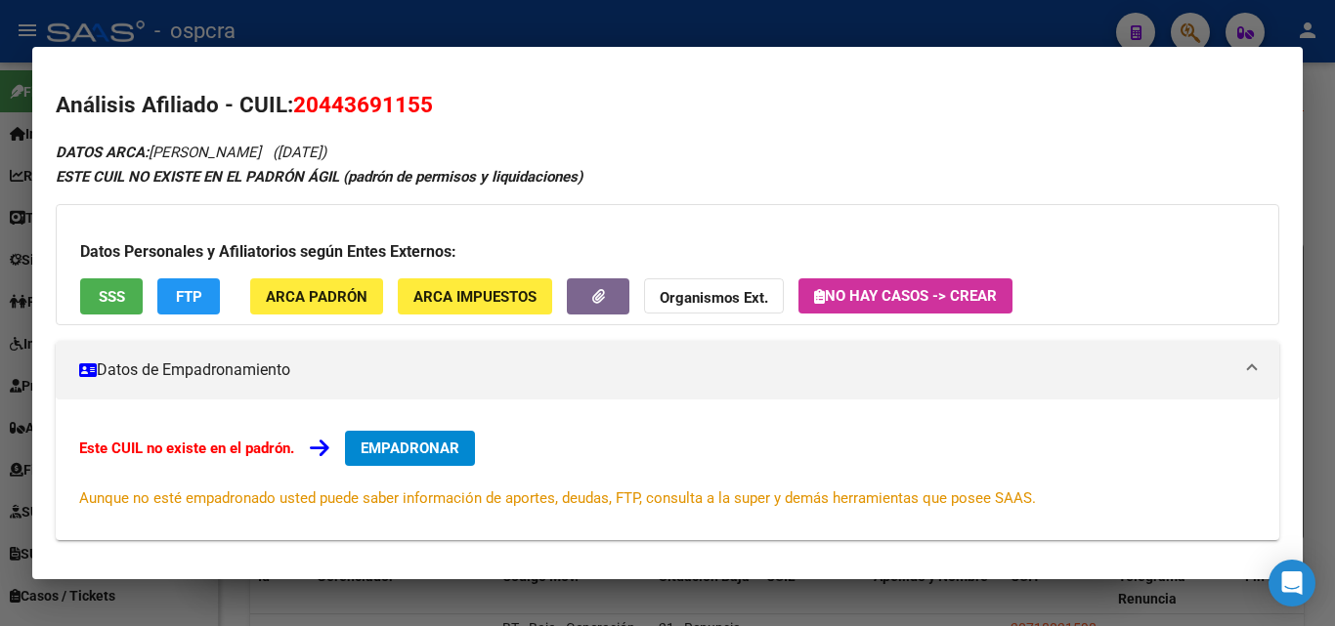
click at [0, 384] on div at bounding box center [667, 313] width 1335 height 626
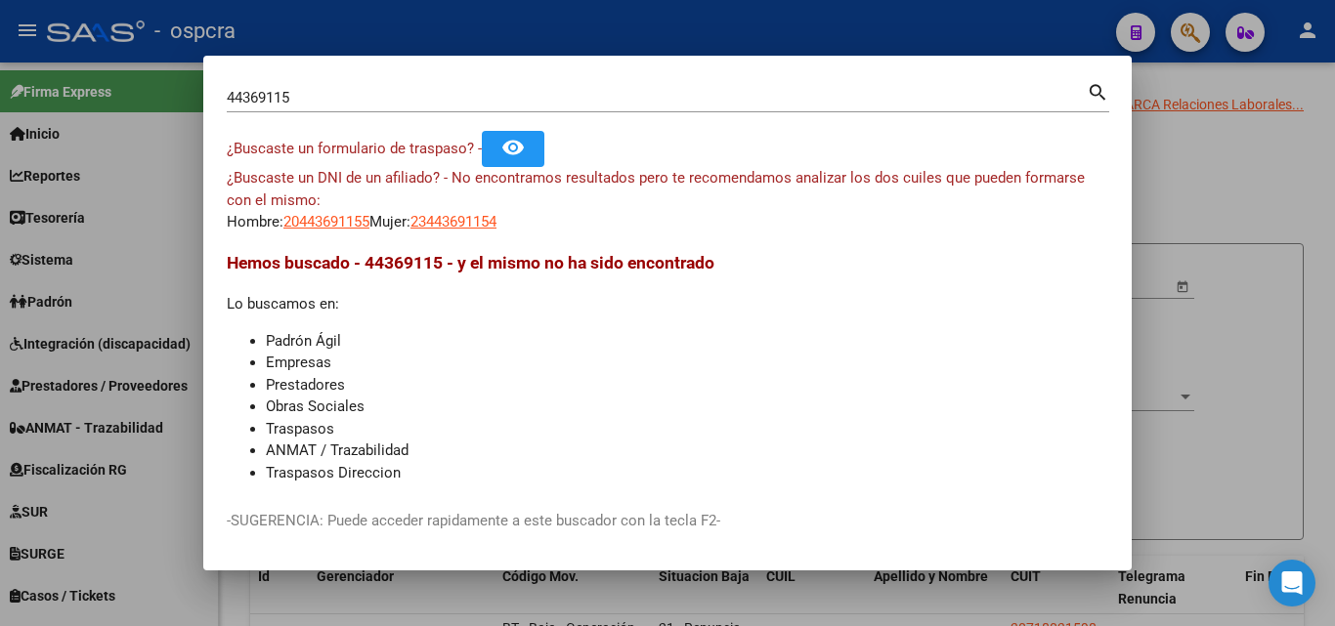
click at [1233, 250] on div at bounding box center [667, 313] width 1335 height 626
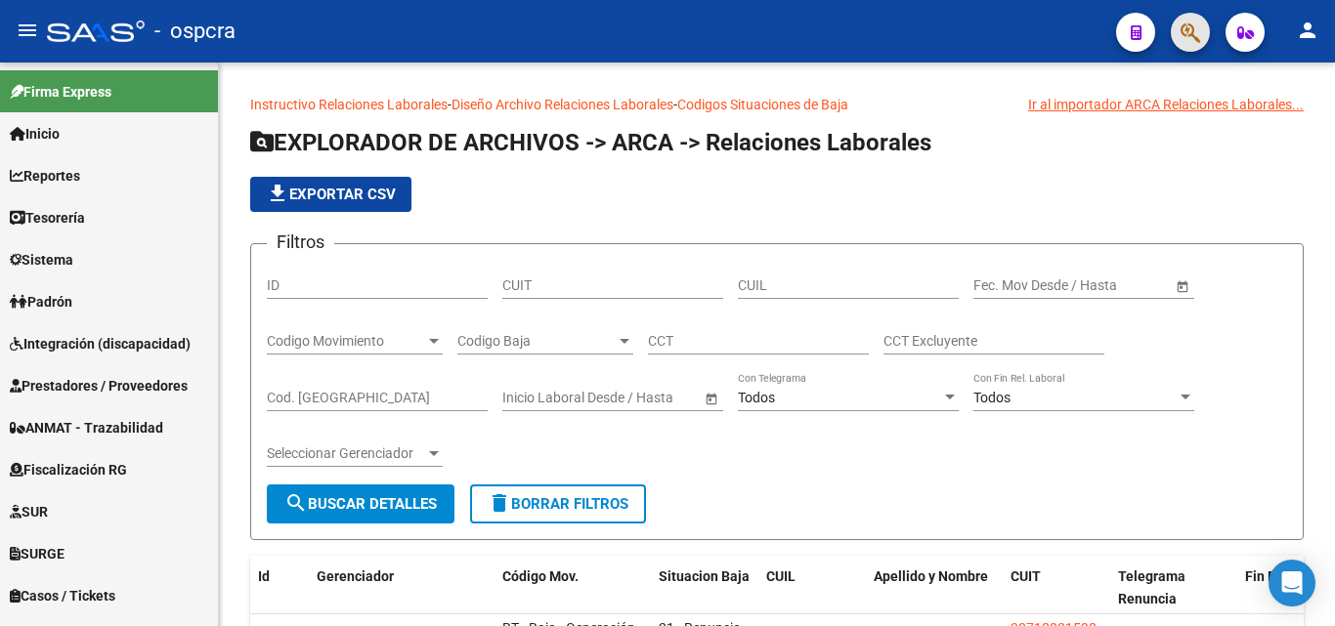
click at [1198, 19] on span "button" at bounding box center [1190, 33] width 20 height 40
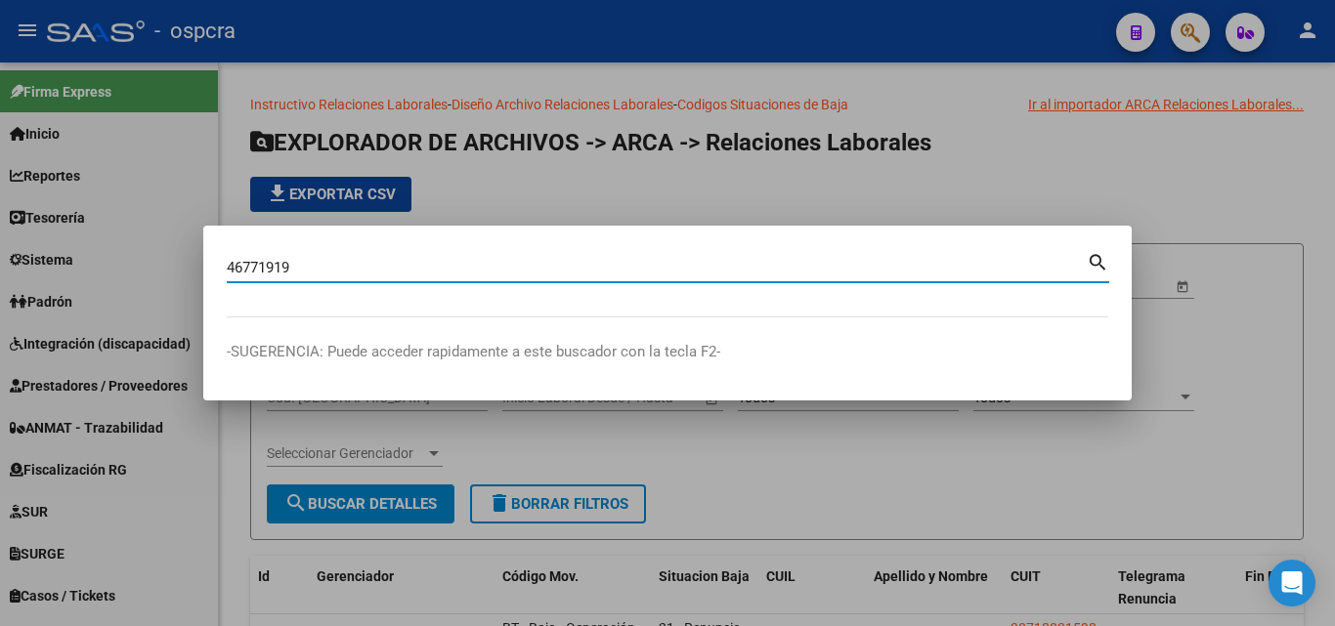
type input "46771919"
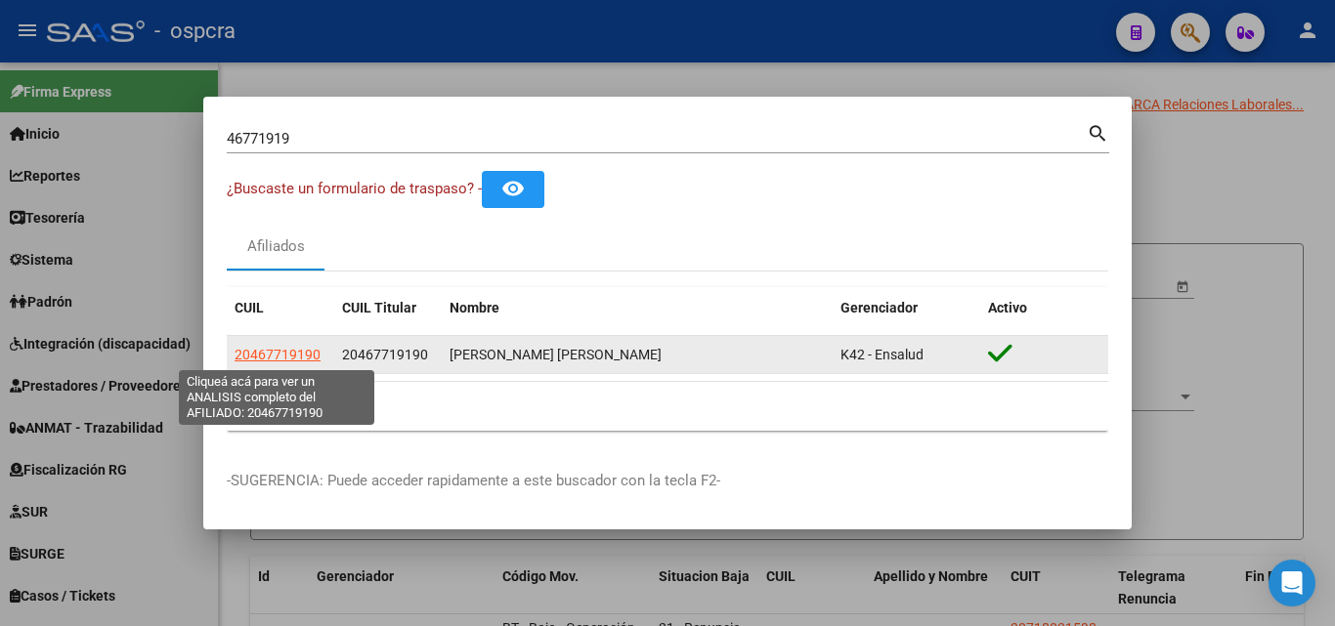
click at [251, 356] on span "20467719190" at bounding box center [278, 355] width 86 height 16
type textarea "20467719190"
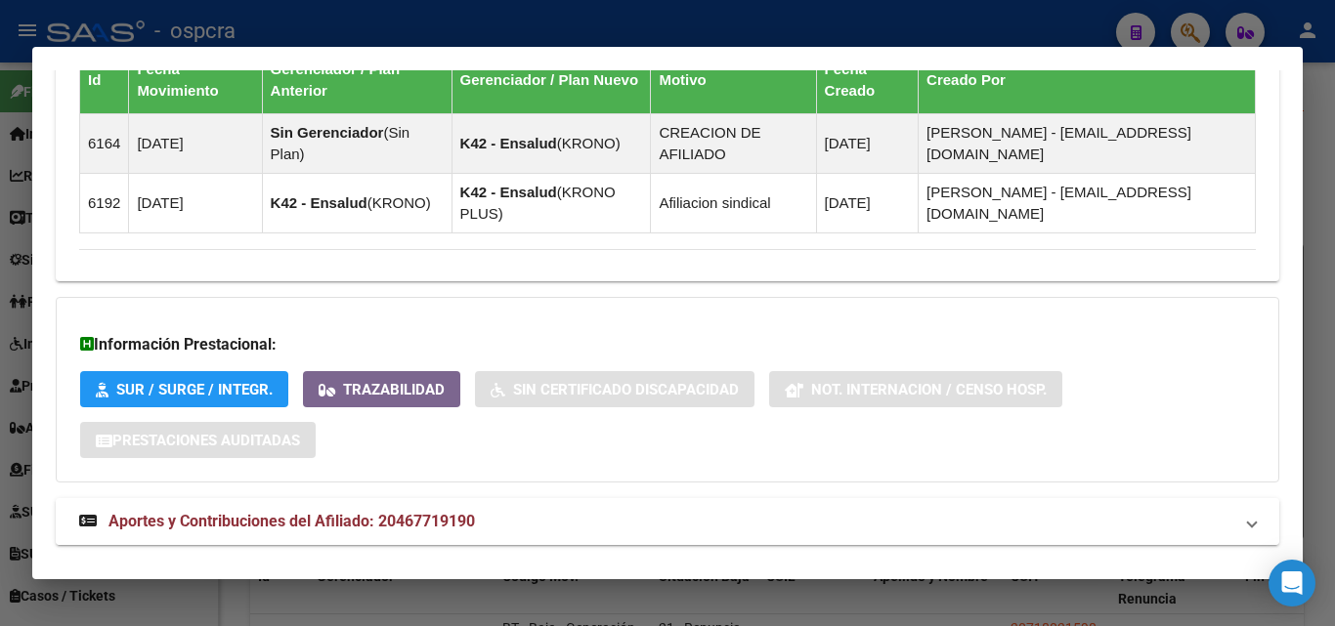
scroll to position [1216, 0]
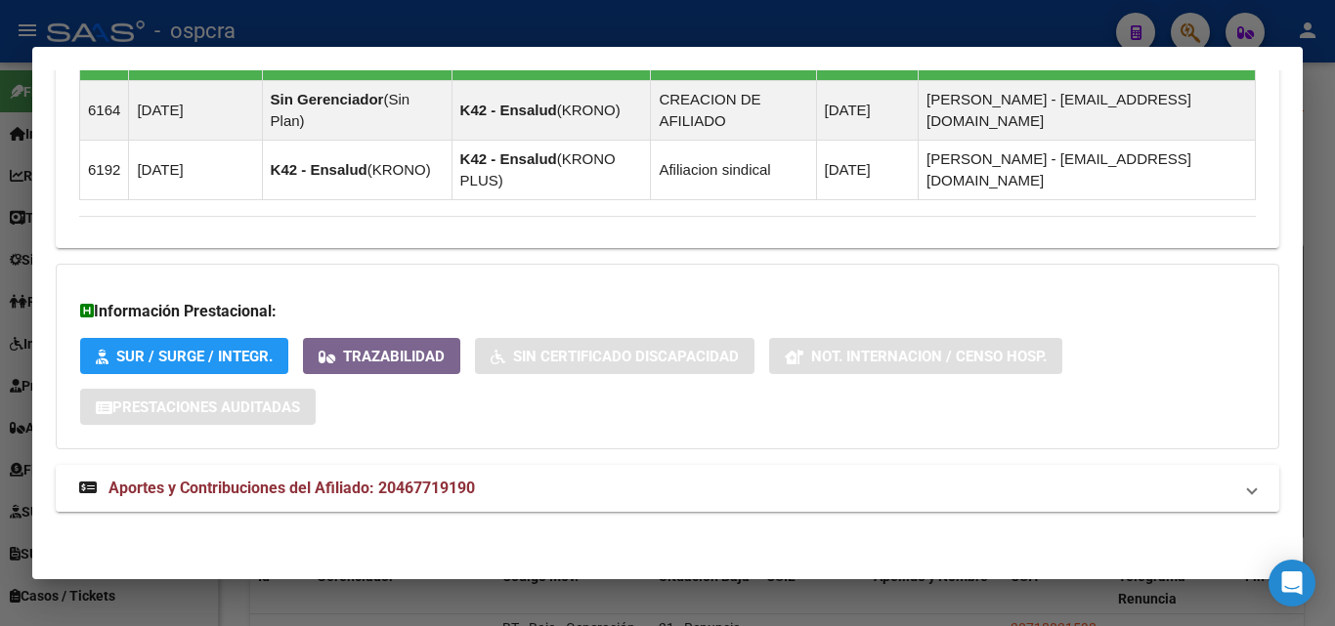
click at [414, 489] on span "Aportes y Contribuciones del Afiliado: 20467719190" at bounding box center [291, 488] width 366 height 19
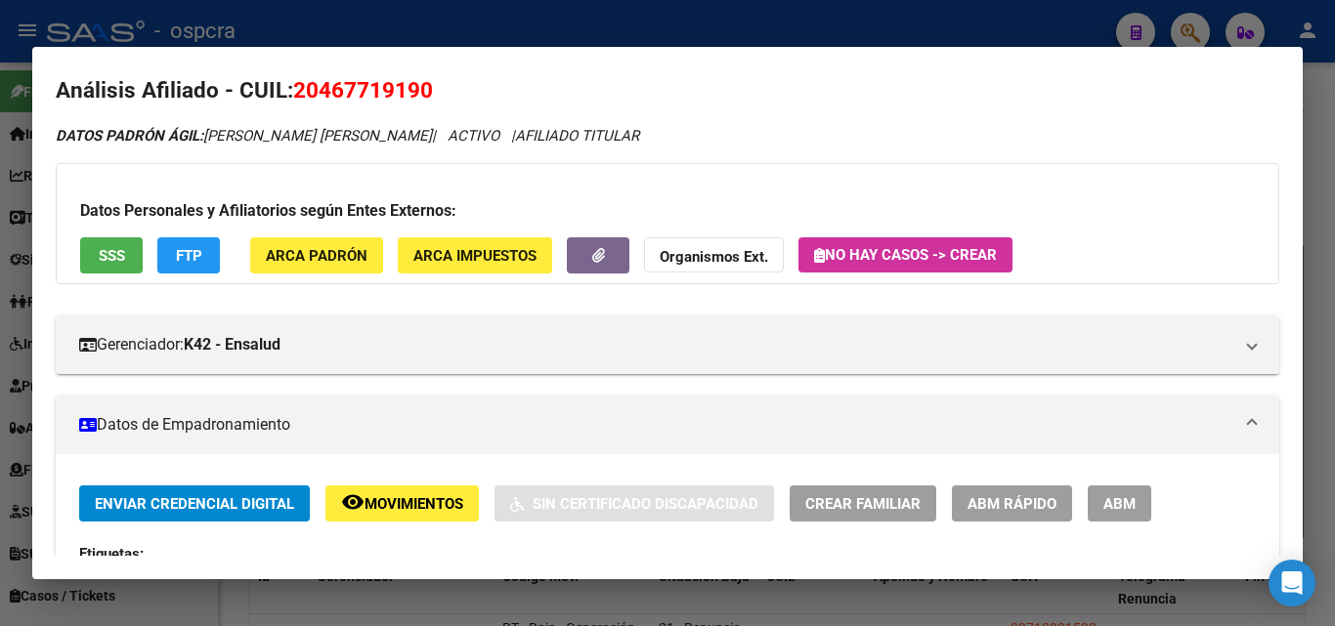
scroll to position [0, 0]
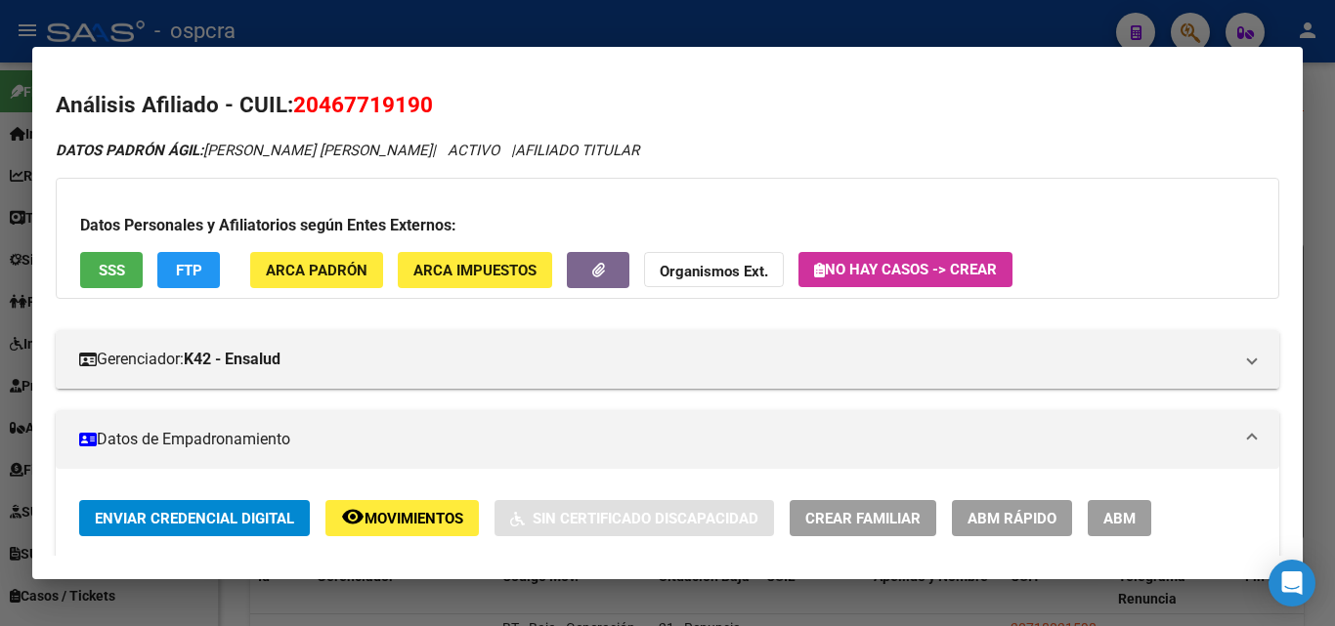
click at [0, 371] on div at bounding box center [667, 313] width 1335 height 626
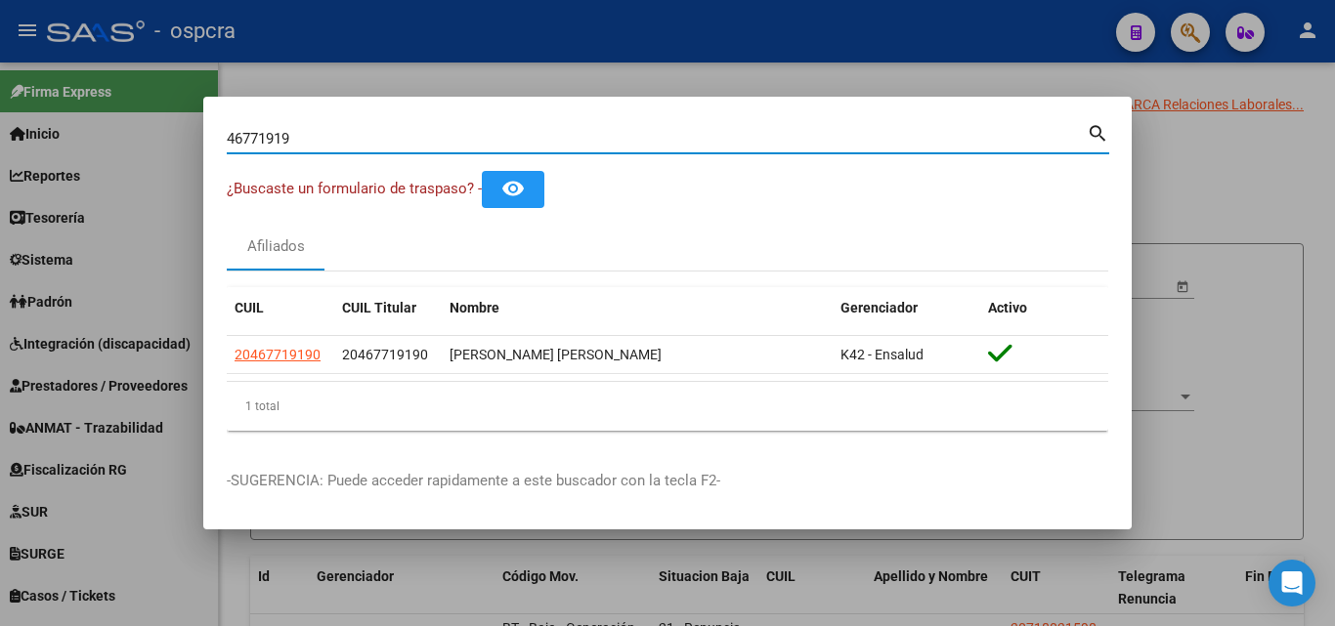
drag, startPoint x: 261, startPoint y: 150, endPoint x: 65, endPoint y: 156, distance: 195.5
click at [65, 156] on div "46771919 Buscar (apellido, dni, cuil, nro traspaso, cuit, obra social) search ¿…" at bounding box center [667, 313] width 1335 height 626
type input "46224996"
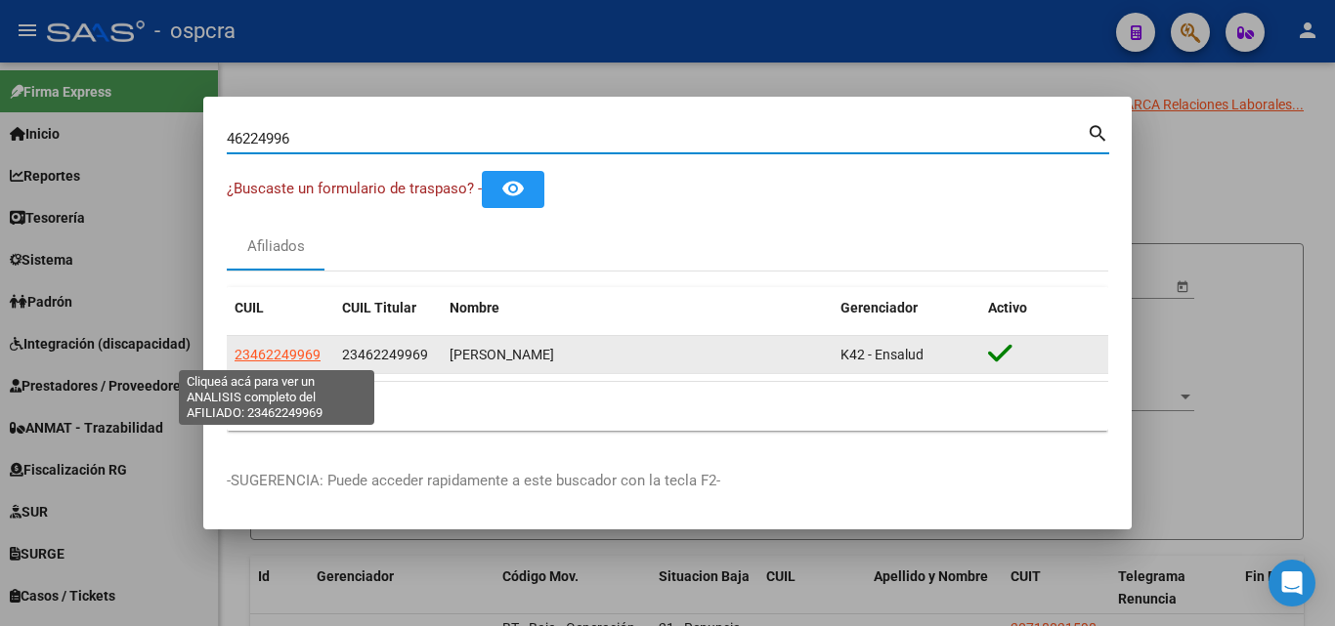
click at [296, 352] on span "23462249969" at bounding box center [278, 355] width 86 height 16
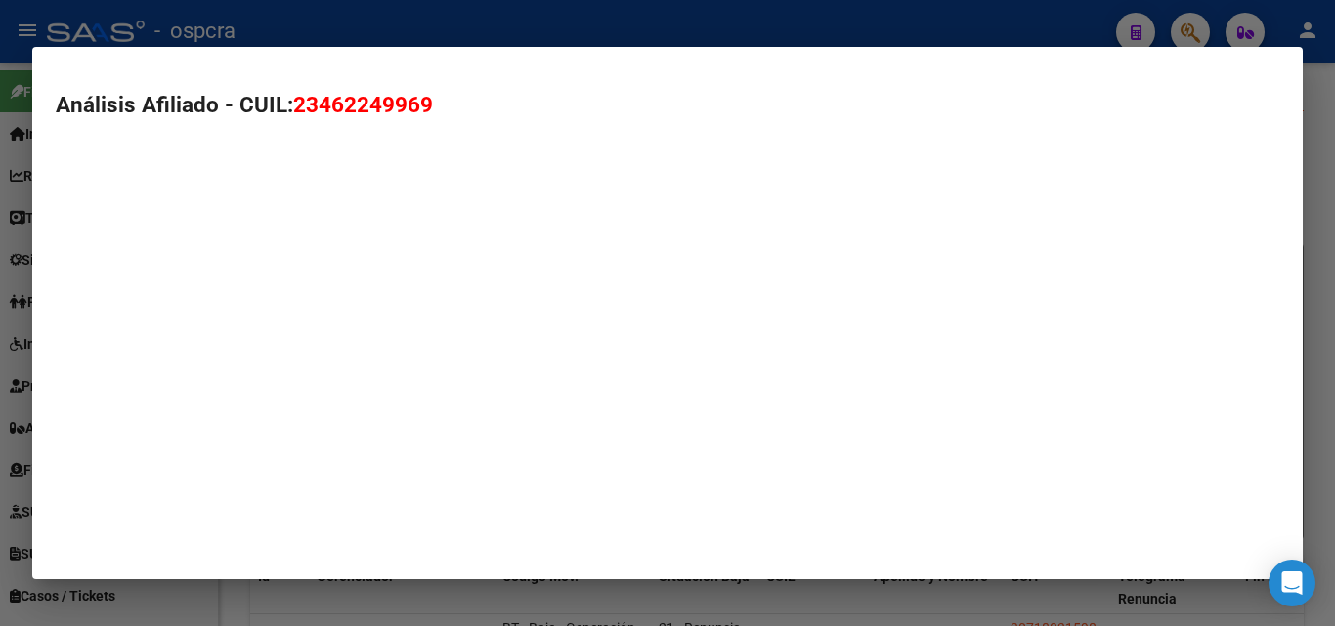
type textarea "23462249969"
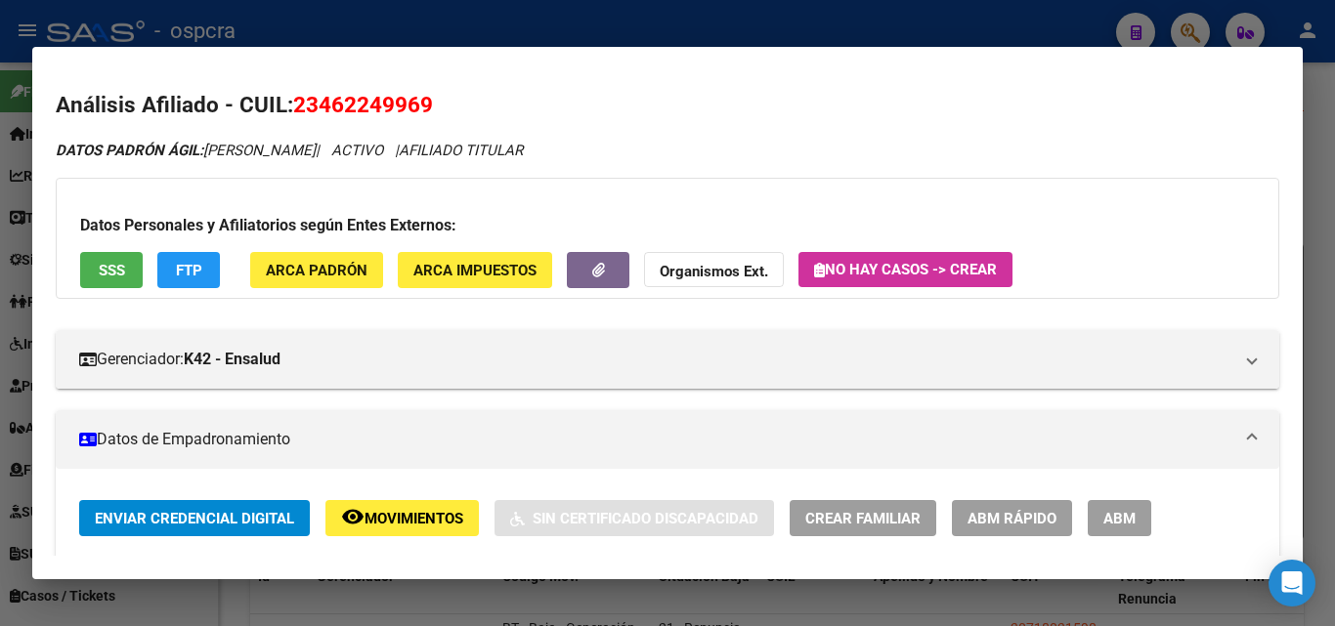
click at [0, 345] on div at bounding box center [667, 313] width 1335 height 626
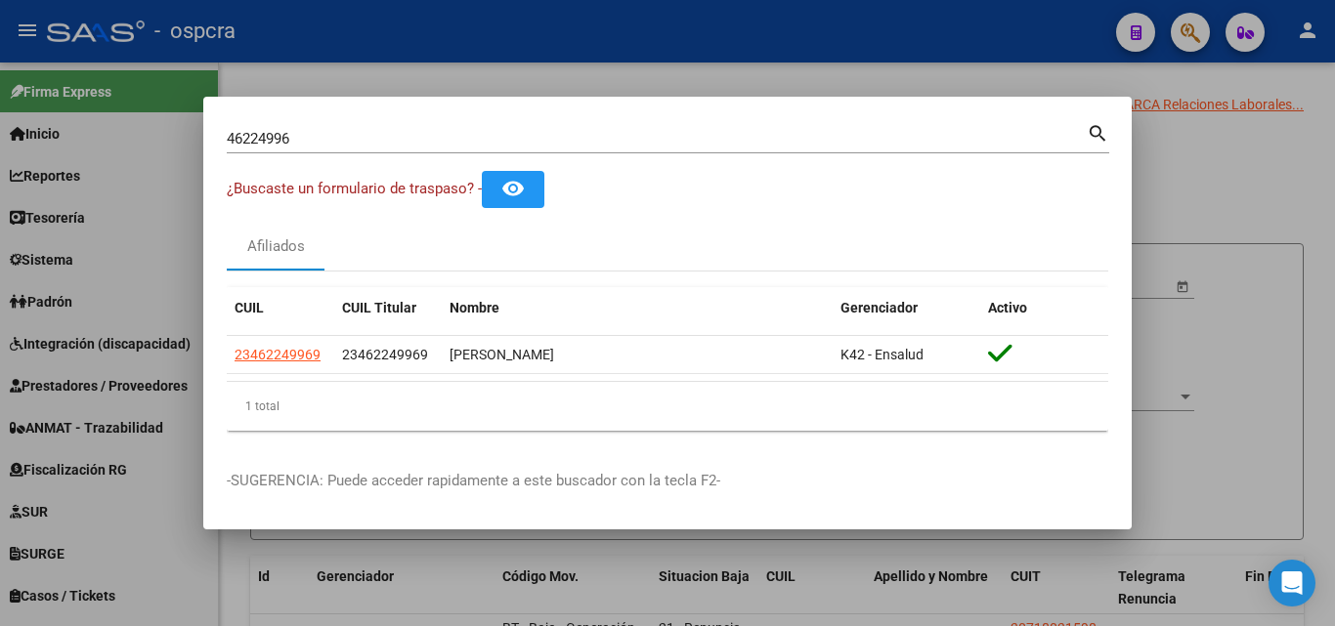
click at [1239, 221] on div at bounding box center [667, 313] width 1335 height 626
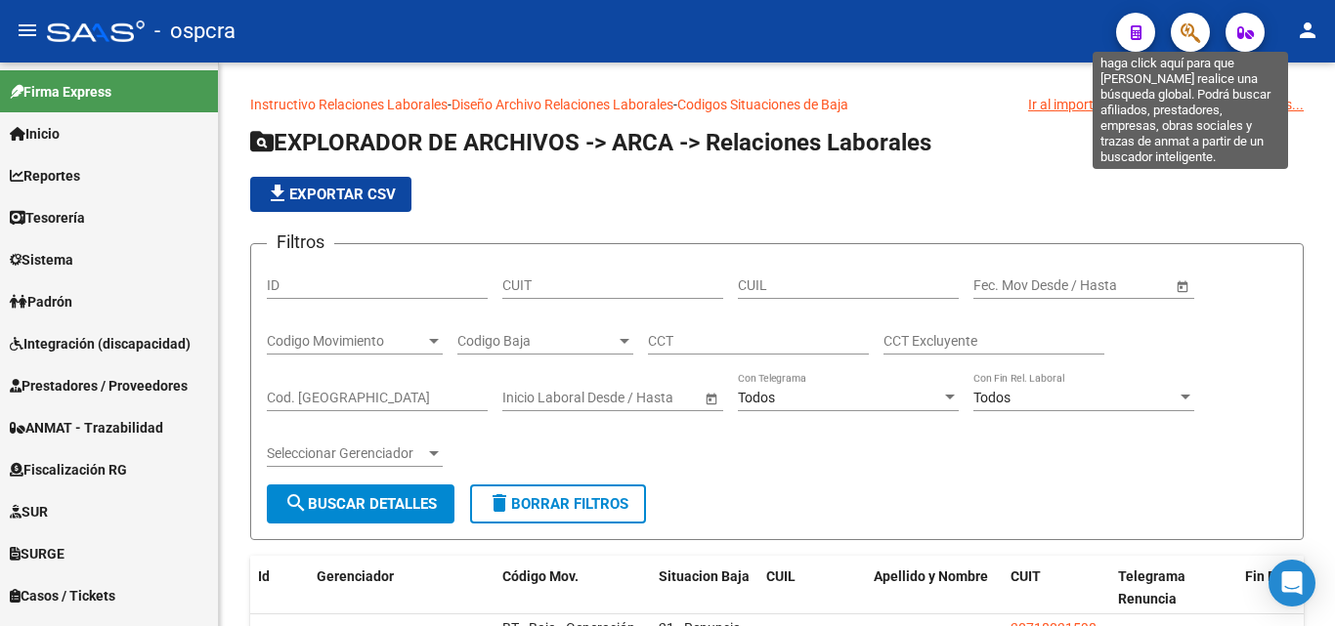
click at [1199, 33] on icon "button" at bounding box center [1190, 32] width 20 height 22
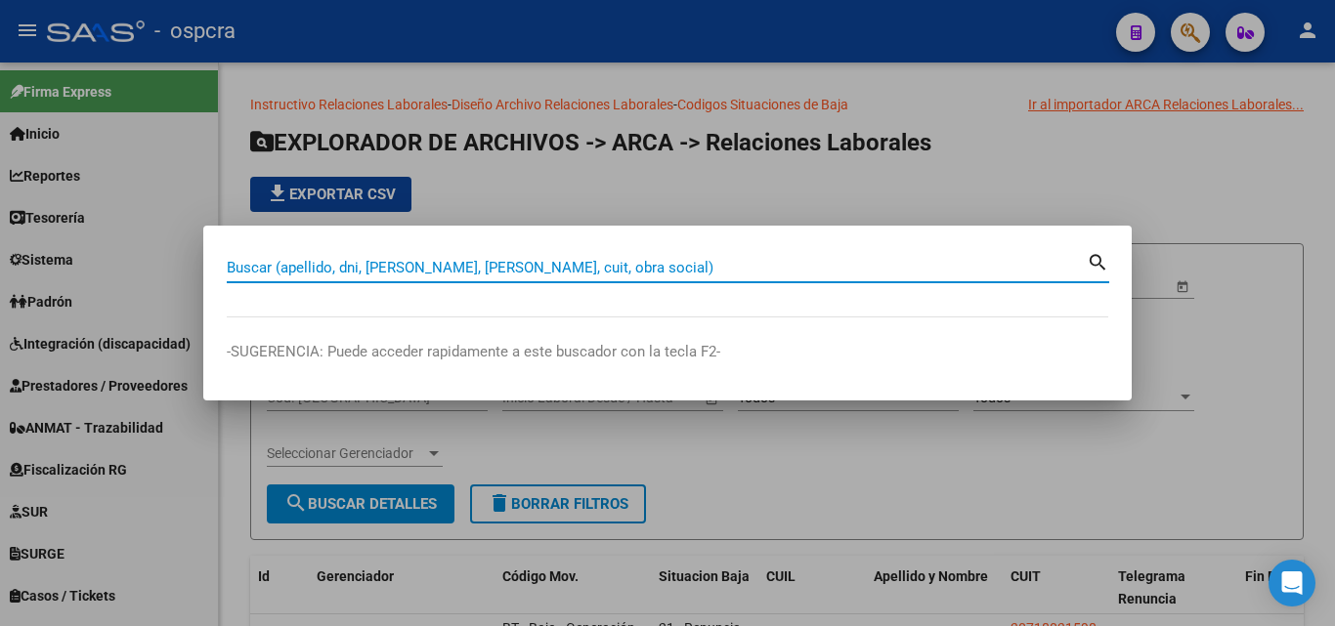
paste input "40503964"
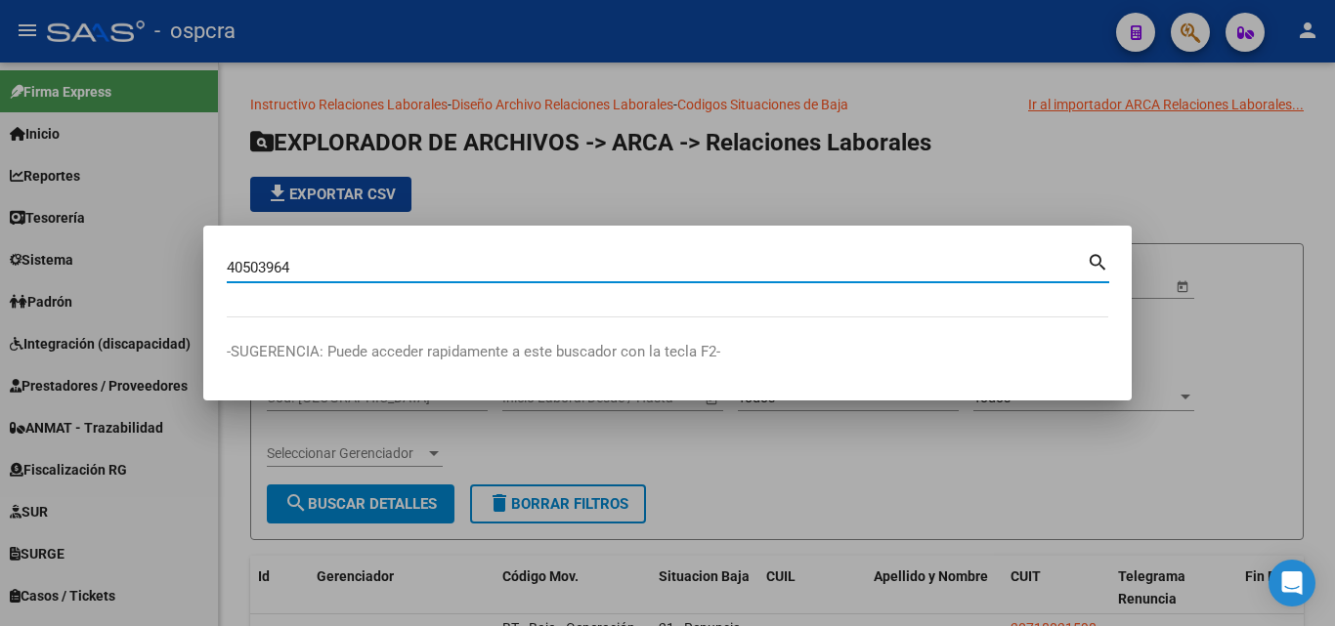
type input "40503964"
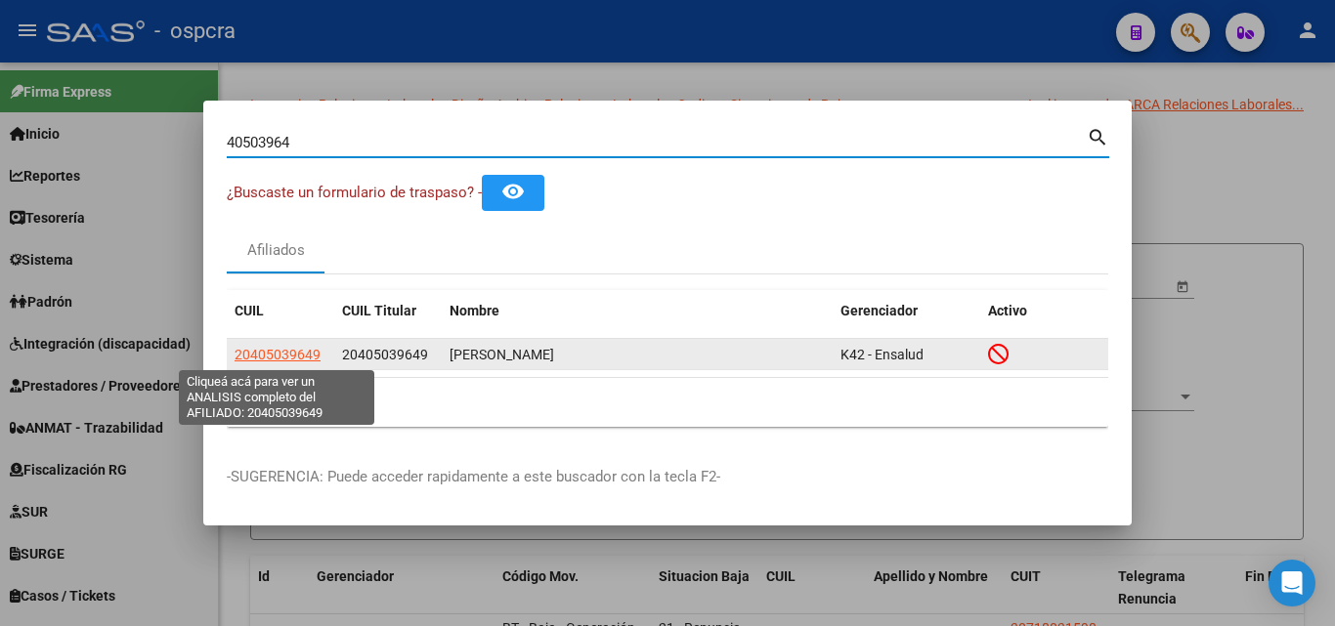
click at [268, 351] on span "20405039649" at bounding box center [278, 355] width 86 height 16
type textarea "20405039649"
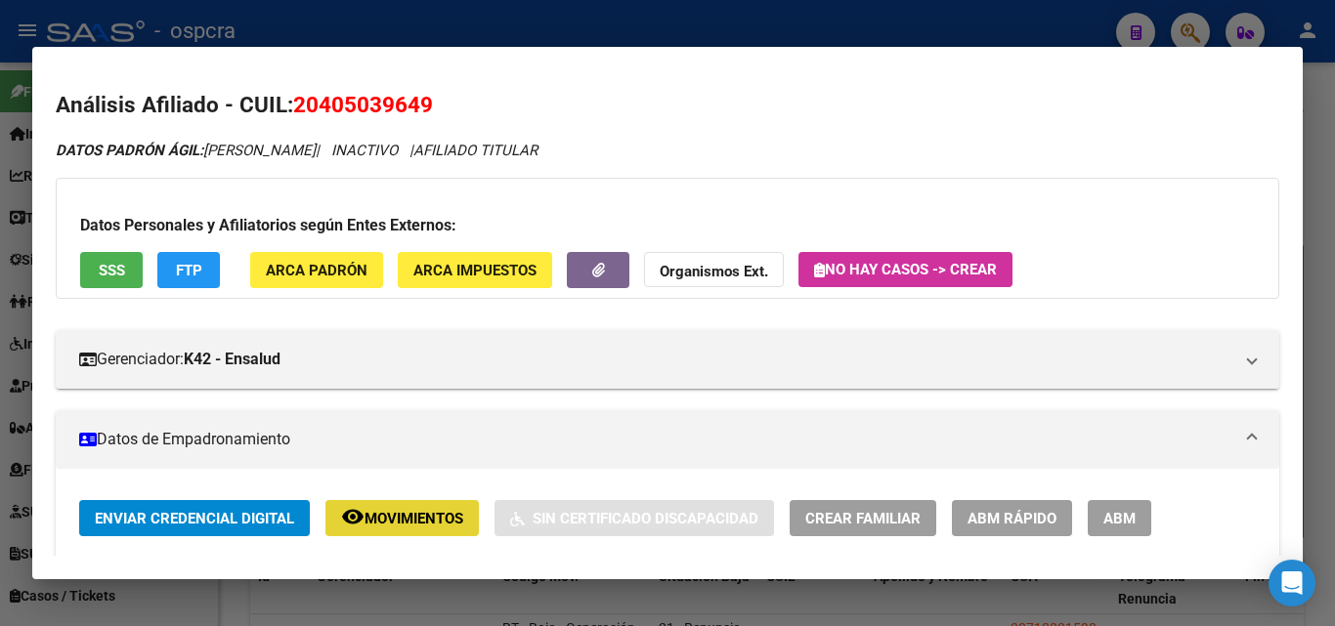
click at [386, 511] on span "Movimientos" at bounding box center [413, 519] width 99 height 18
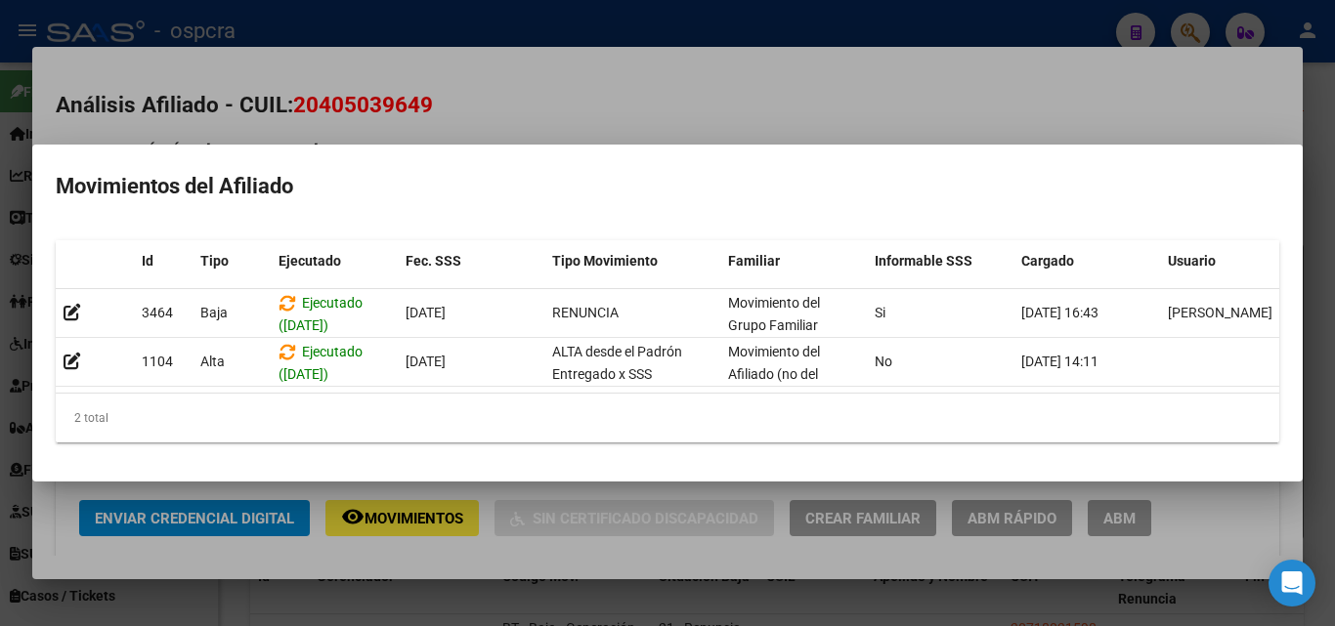
click at [588, 112] on div at bounding box center [667, 313] width 1335 height 626
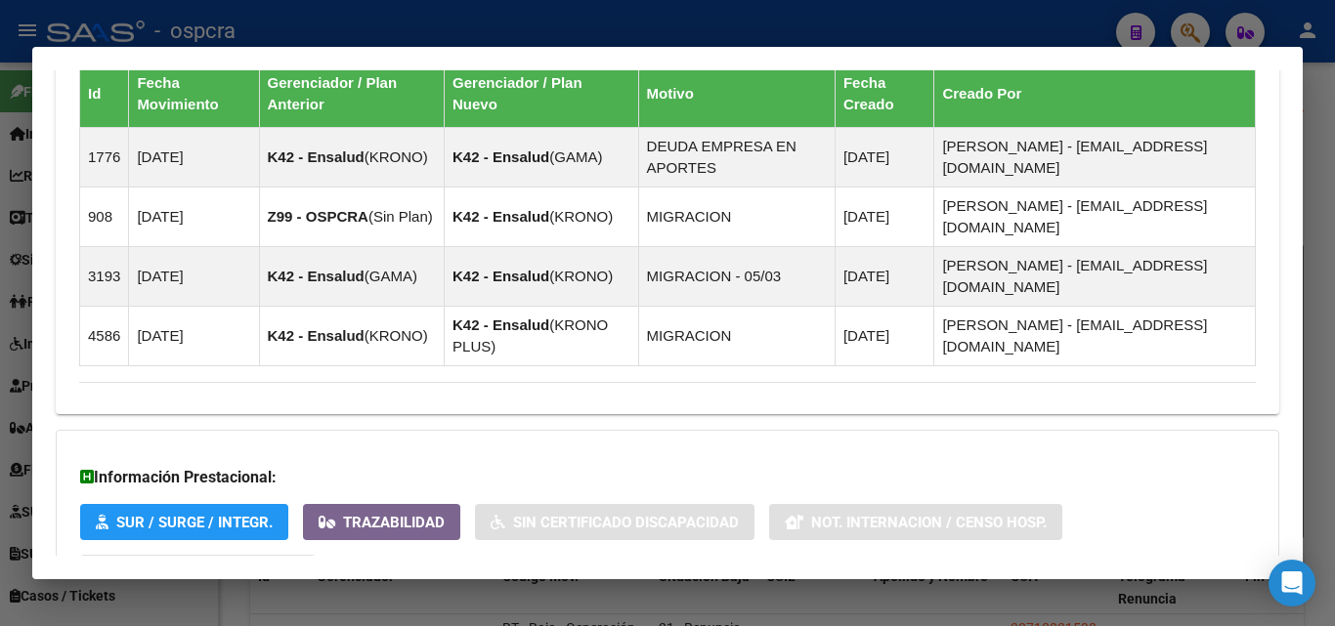
scroll to position [1387, 0]
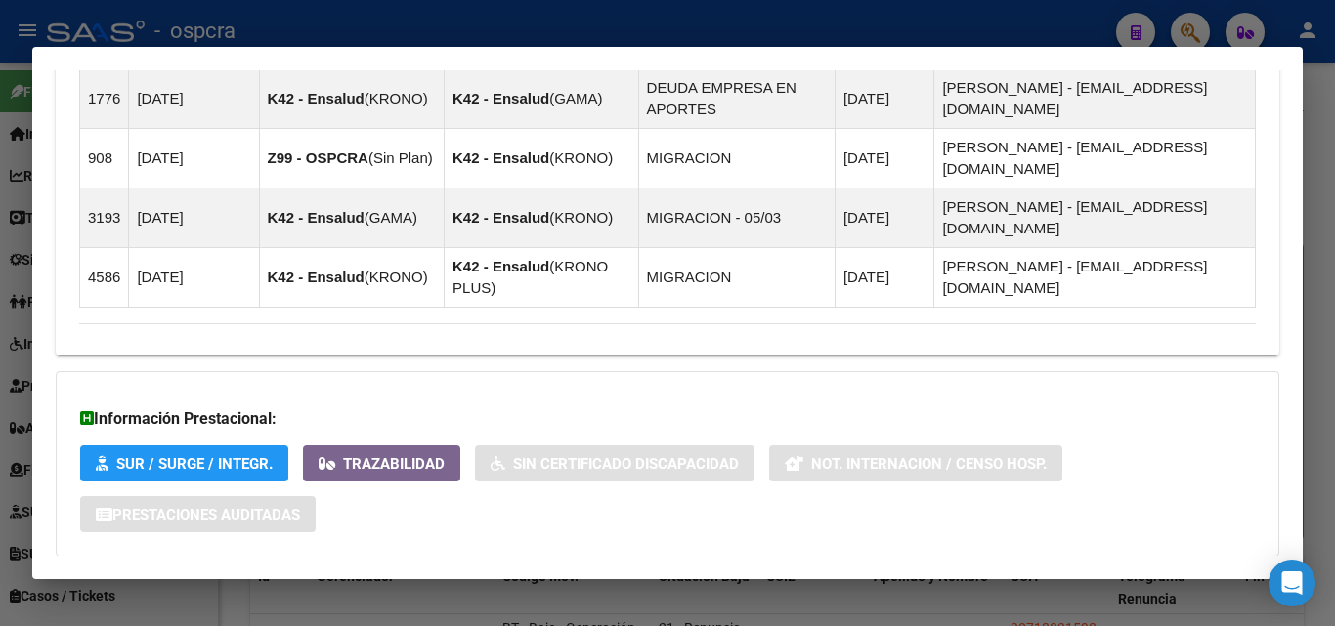
click at [238, 586] on span "Aportes y Contribuciones del Afiliado: 20405039649" at bounding box center [291, 595] width 366 height 19
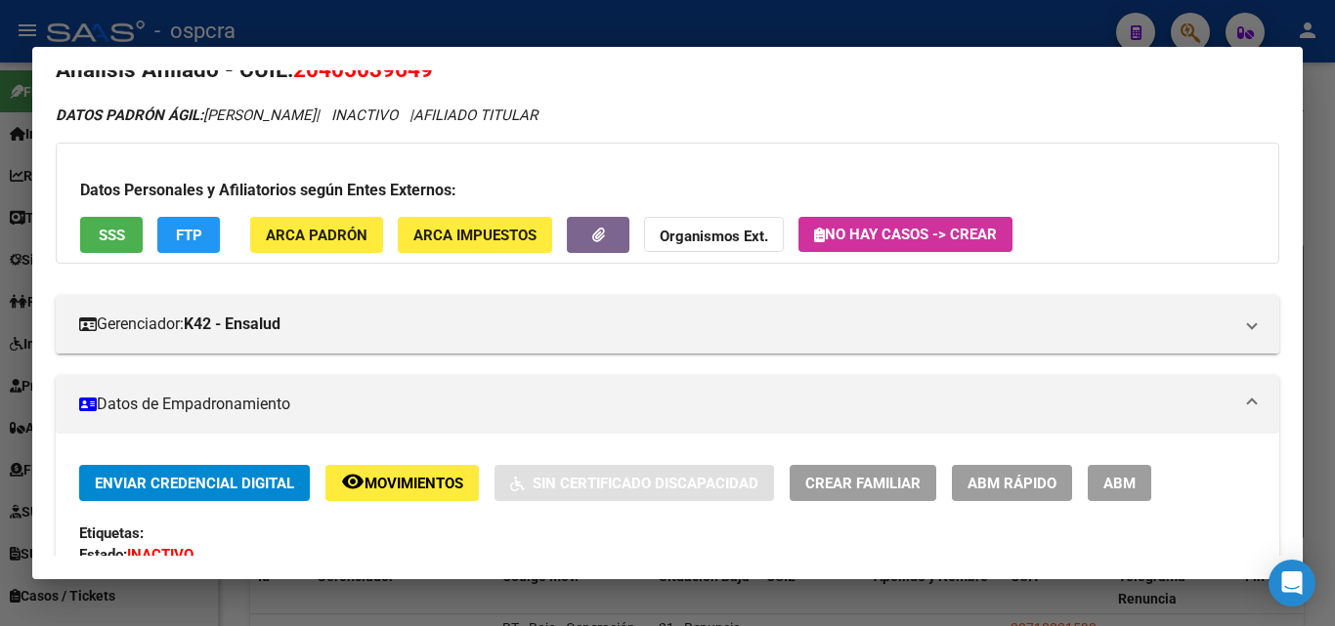
scroll to position [0, 0]
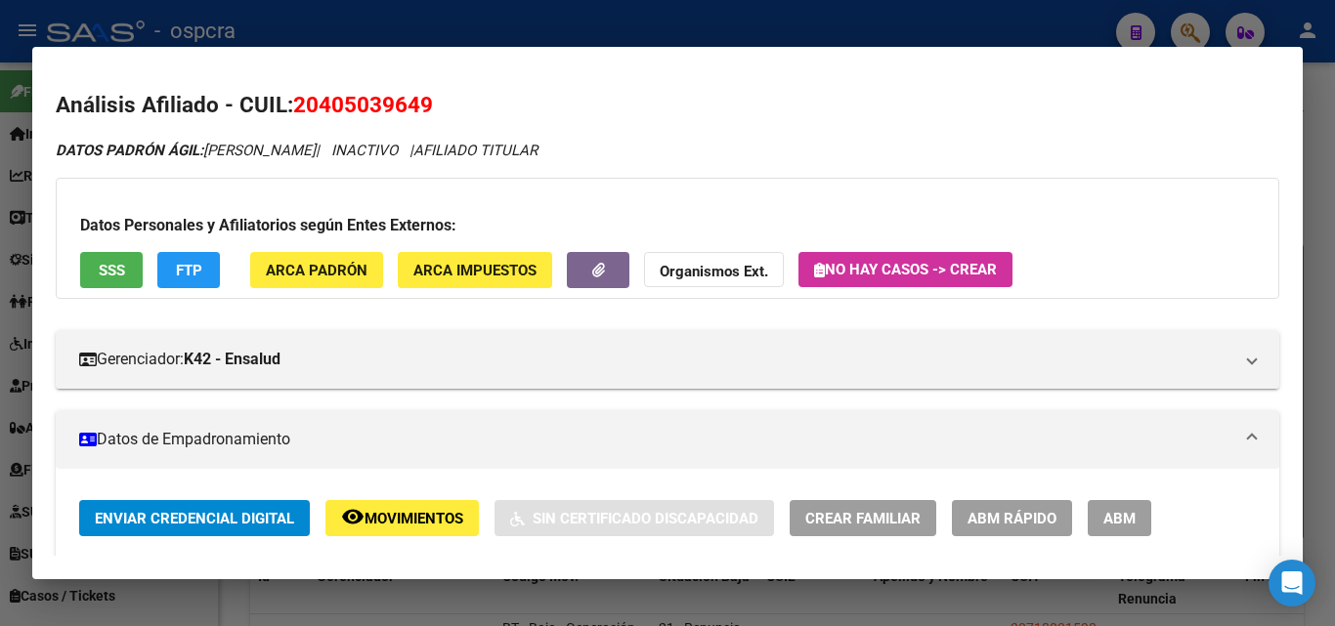
click at [0, 452] on div at bounding box center [667, 313] width 1335 height 626
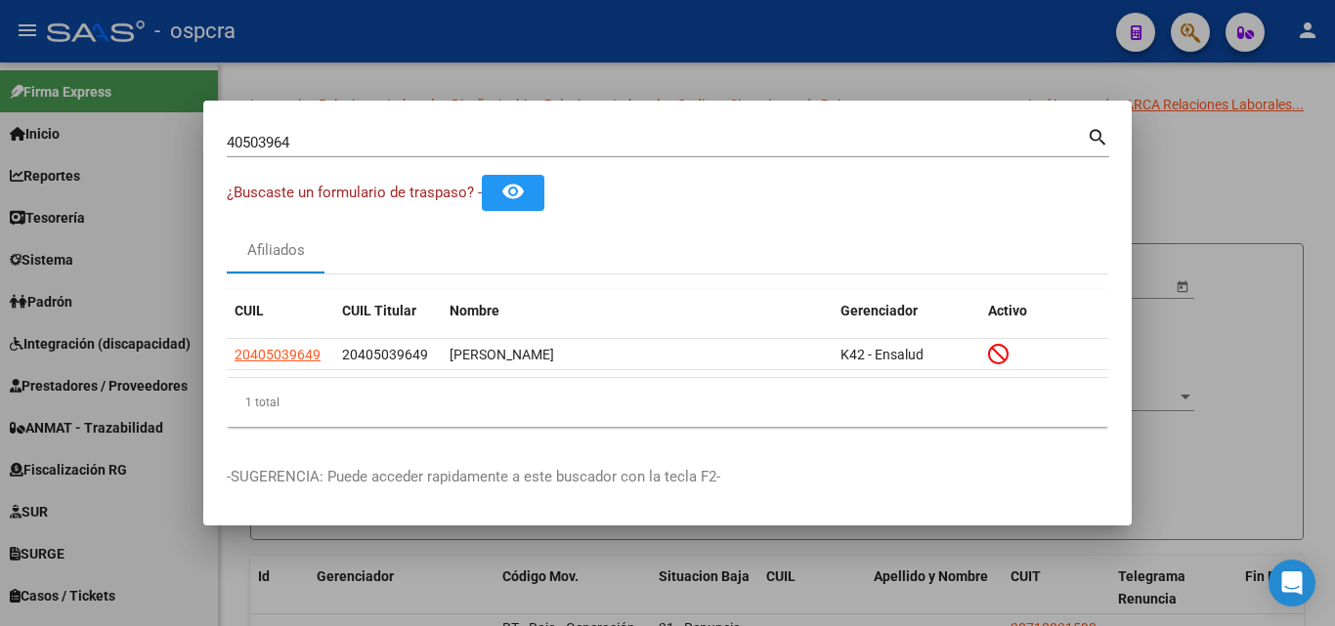
click at [1264, 216] on div at bounding box center [667, 313] width 1335 height 626
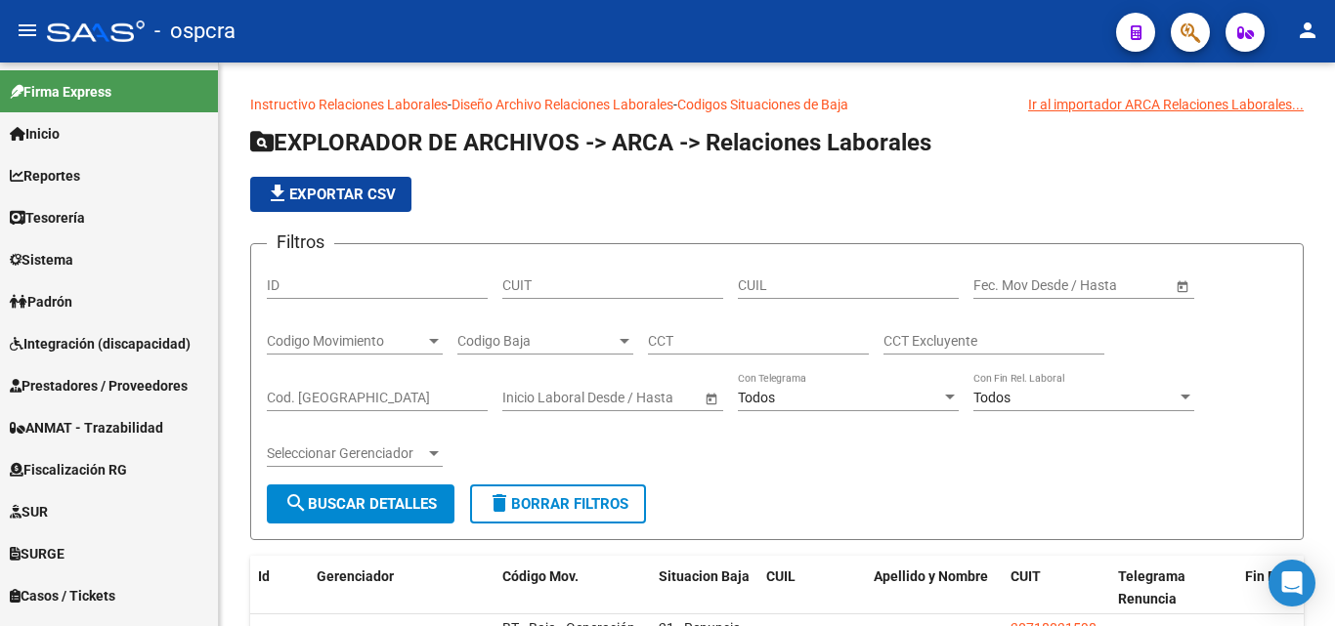
click at [1197, 22] on icon "button" at bounding box center [1190, 32] width 20 height 22
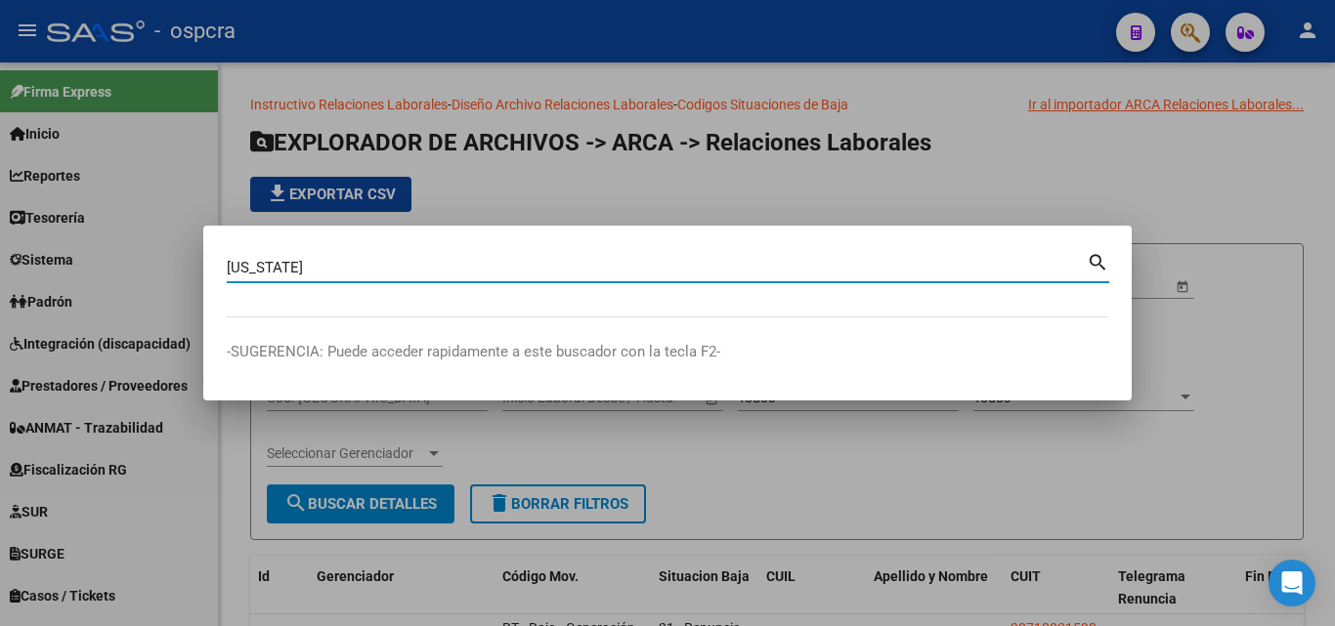
type input "[US_STATE]"
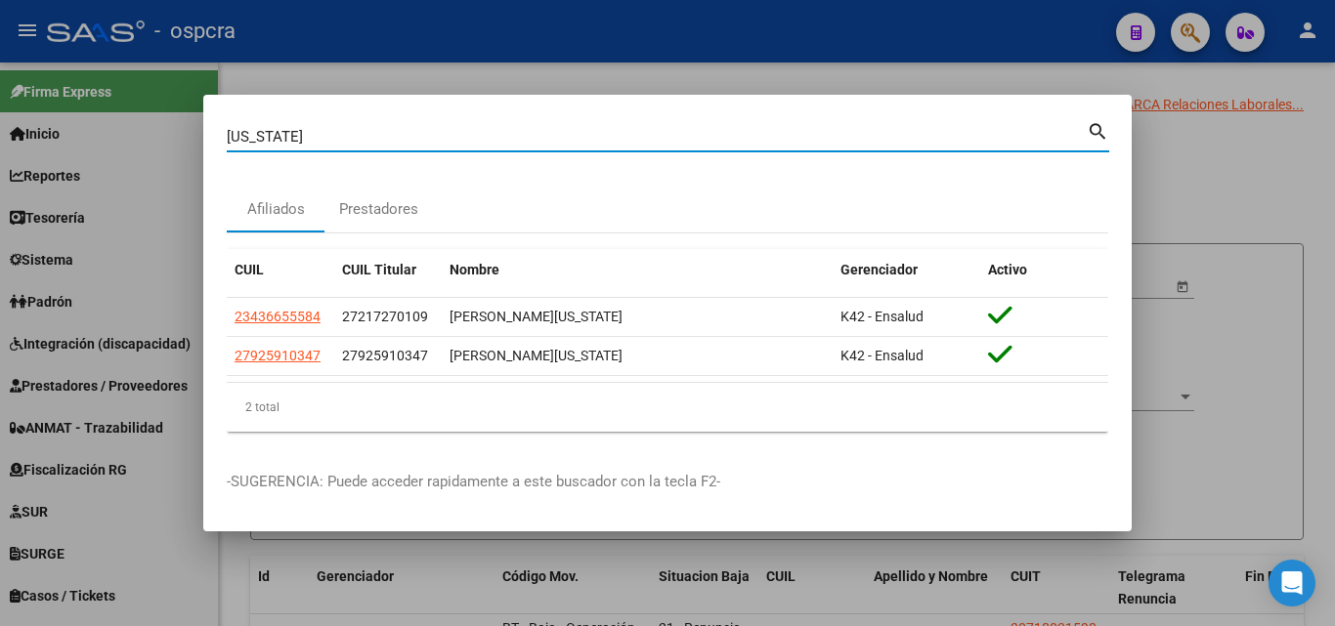
drag, startPoint x: 303, startPoint y: 135, endPoint x: 224, endPoint y: 136, distance: 79.2
click at [224, 136] on mat-dialog-content "[US_STATE][PERSON_NAME] (apellido, dni, cuil, nro traspaso, cuit, obra social) …" at bounding box center [667, 282] width 928 height 329
type input "[PERSON_NAME]"
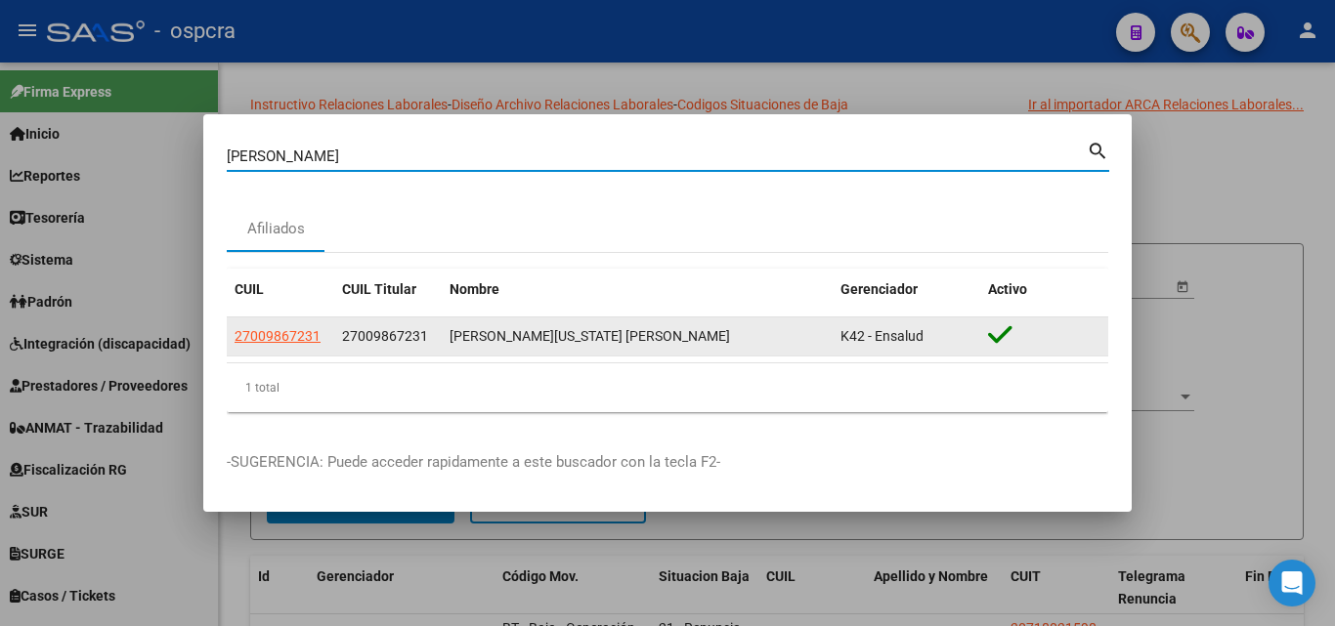
click at [277, 332] on span "27009867231" at bounding box center [278, 336] width 86 height 16
type textarea "27009867231"
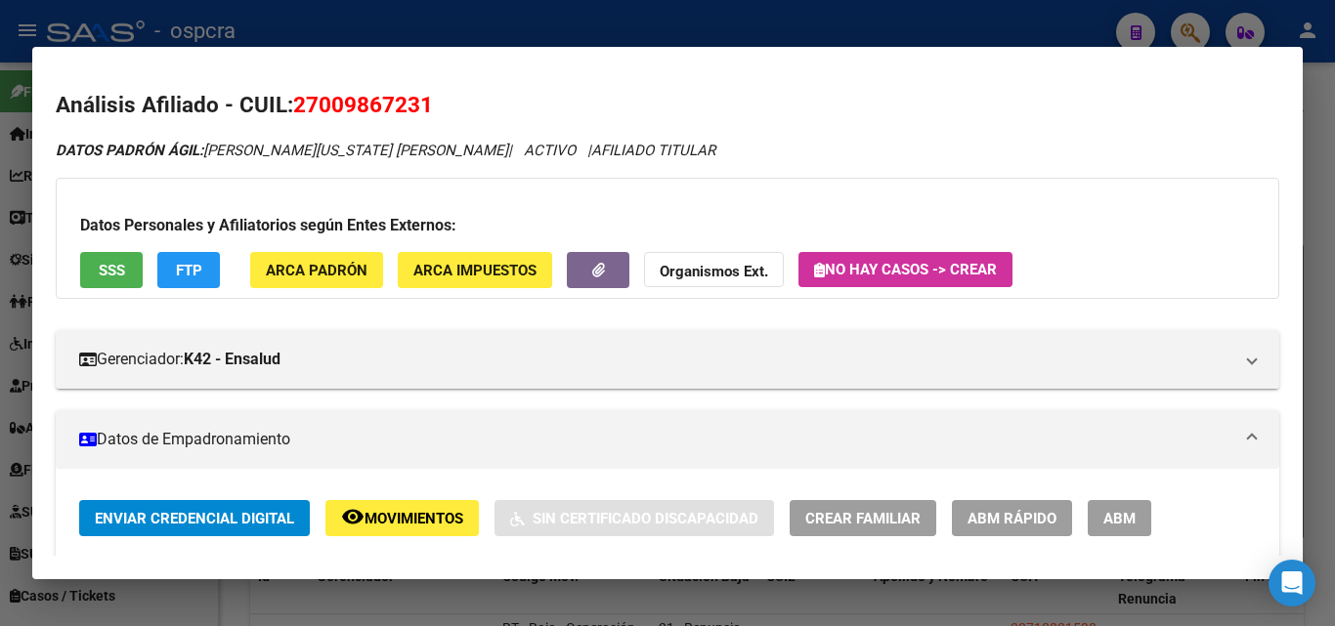
drag, startPoint x: 345, startPoint y: 98, endPoint x: 418, endPoint y: 98, distance: 73.3
click at [418, 98] on span "27009867231" at bounding box center [363, 104] width 140 height 25
copy span "986723"
click at [0, 315] on div at bounding box center [667, 313] width 1335 height 626
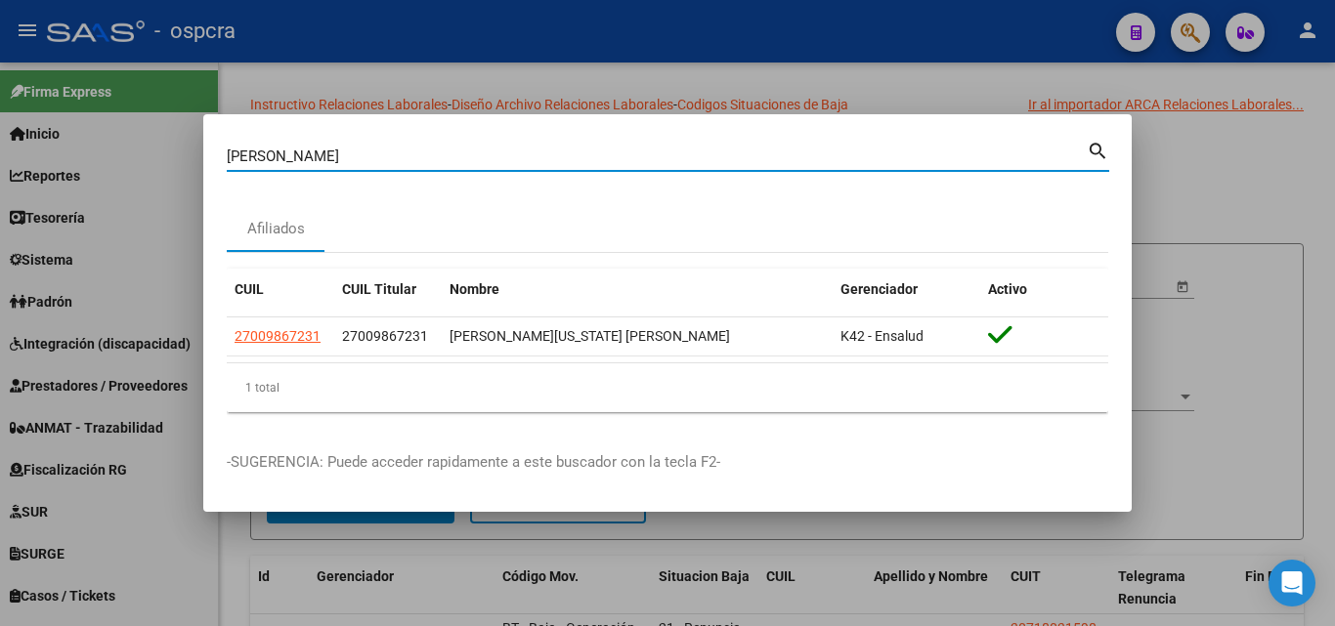
drag, startPoint x: 297, startPoint y: 156, endPoint x: 176, endPoint y: 158, distance: 121.2
click at [176, 158] on div "[PERSON_NAME] Buscar (apellido, dni, cuil, nro traspaso, cuit, obra social) sea…" at bounding box center [667, 313] width 1335 height 626
paste input "40503964"
type input "40503964"
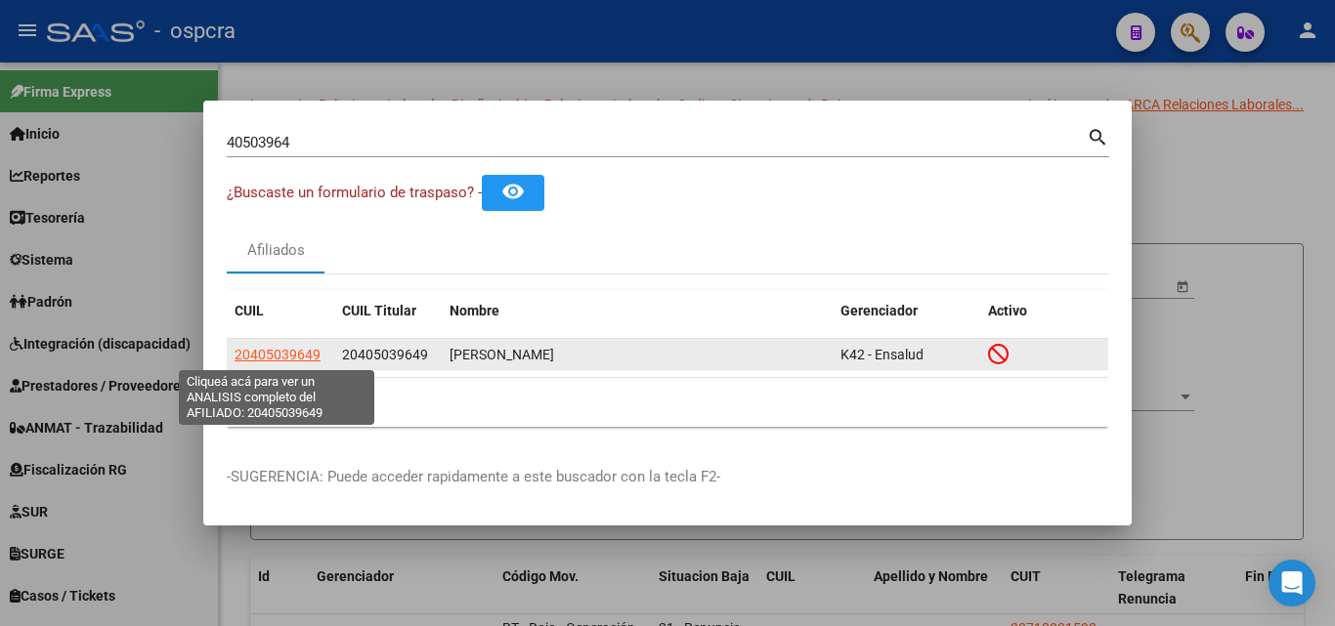
click at [291, 347] on span "20405039649" at bounding box center [278, 355] width 86 height 16
type textarea "20405039649"
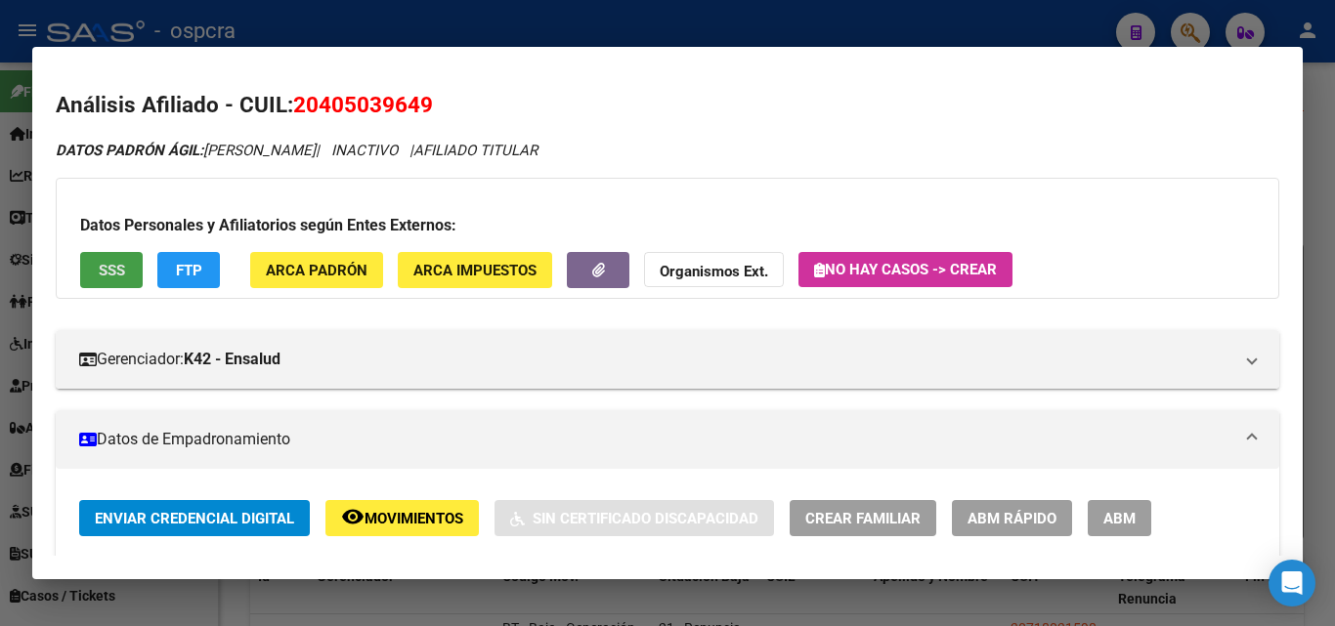
click at [139, 273] on button "SSS" at bounding box center [111, 270] width 63 height 36
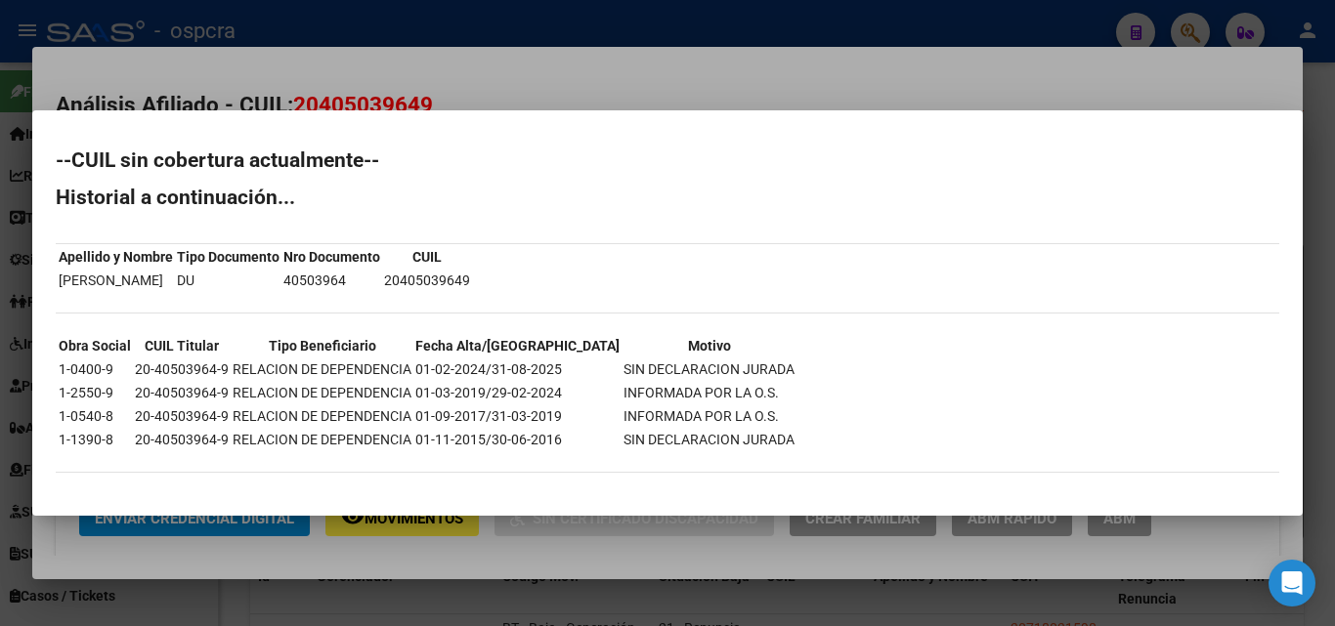
click at [618, 576] on div at bounding box center [667, 313] width 1335 height 626
